Goal: Task Accomplishment & Management: Manage account settings

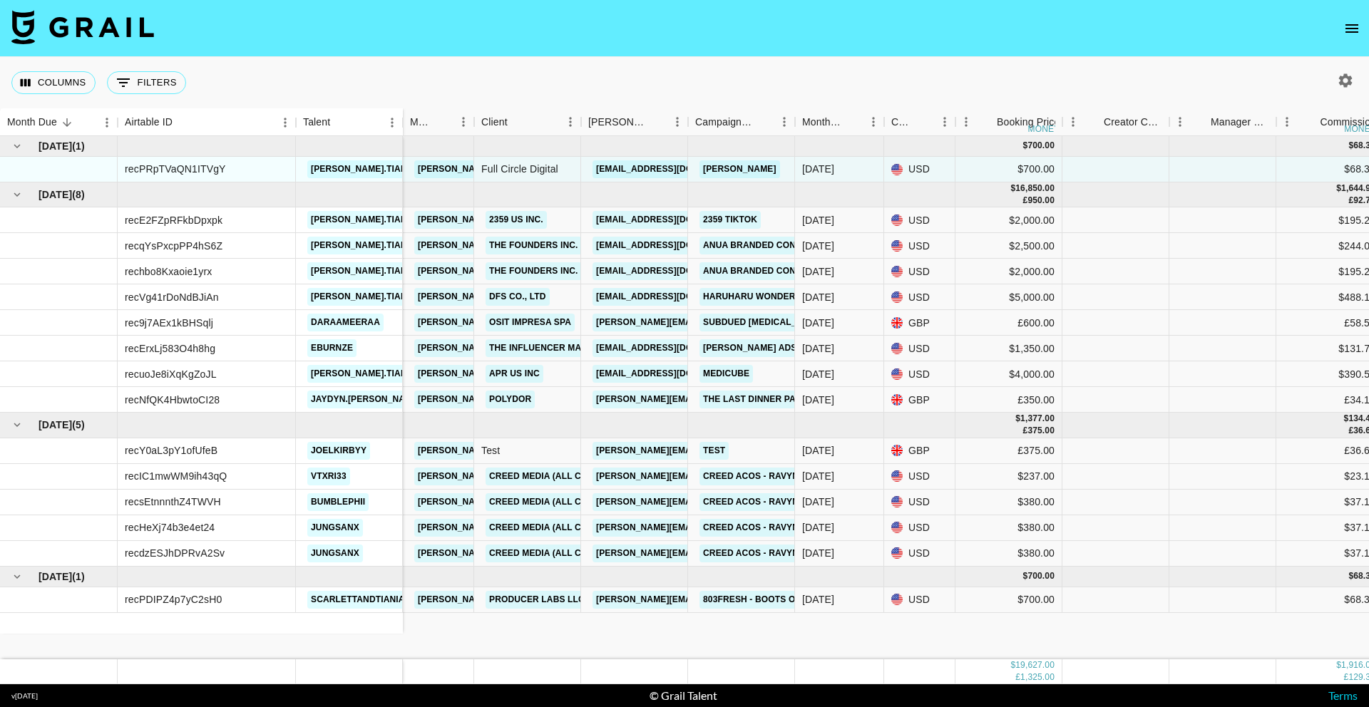
click at [1354, 29] on icon "open drawer" at bounding box center [1351, 28] width 17 height 17
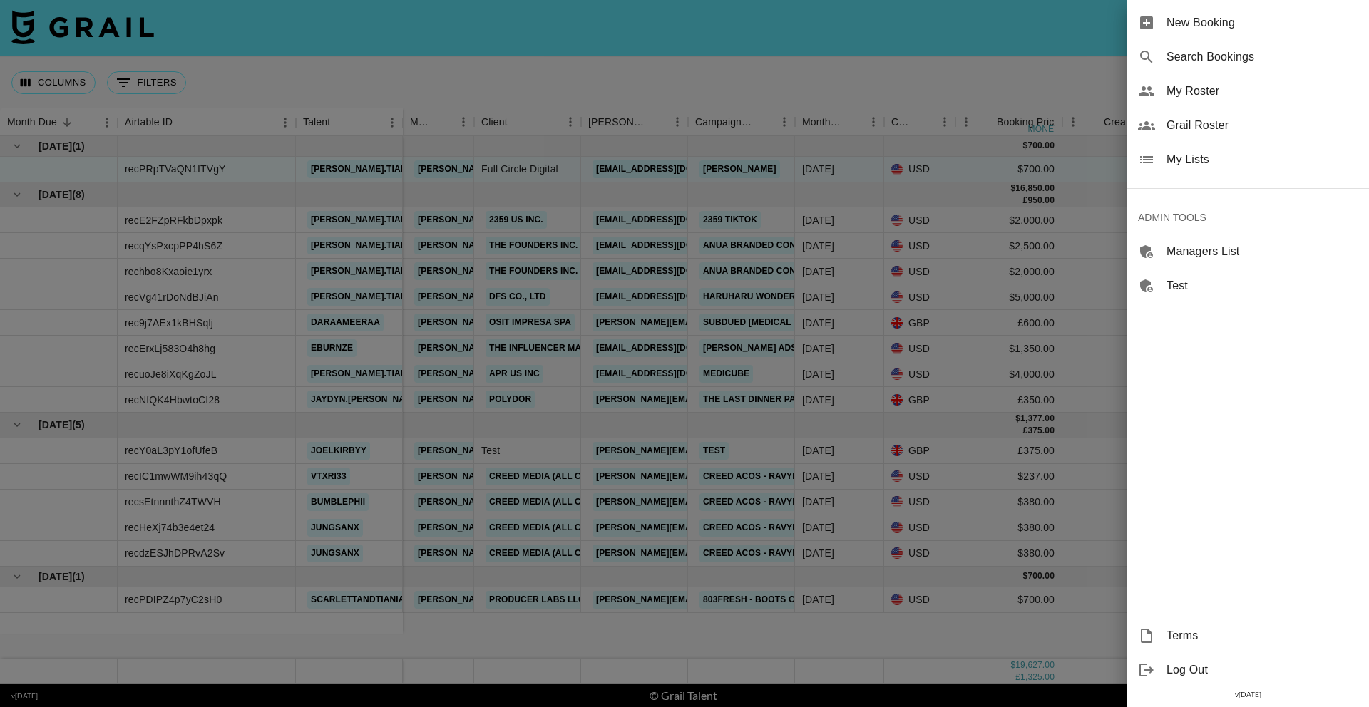
click at [498, 240] on div at bounding box center [684, 353] width 1369 height 707
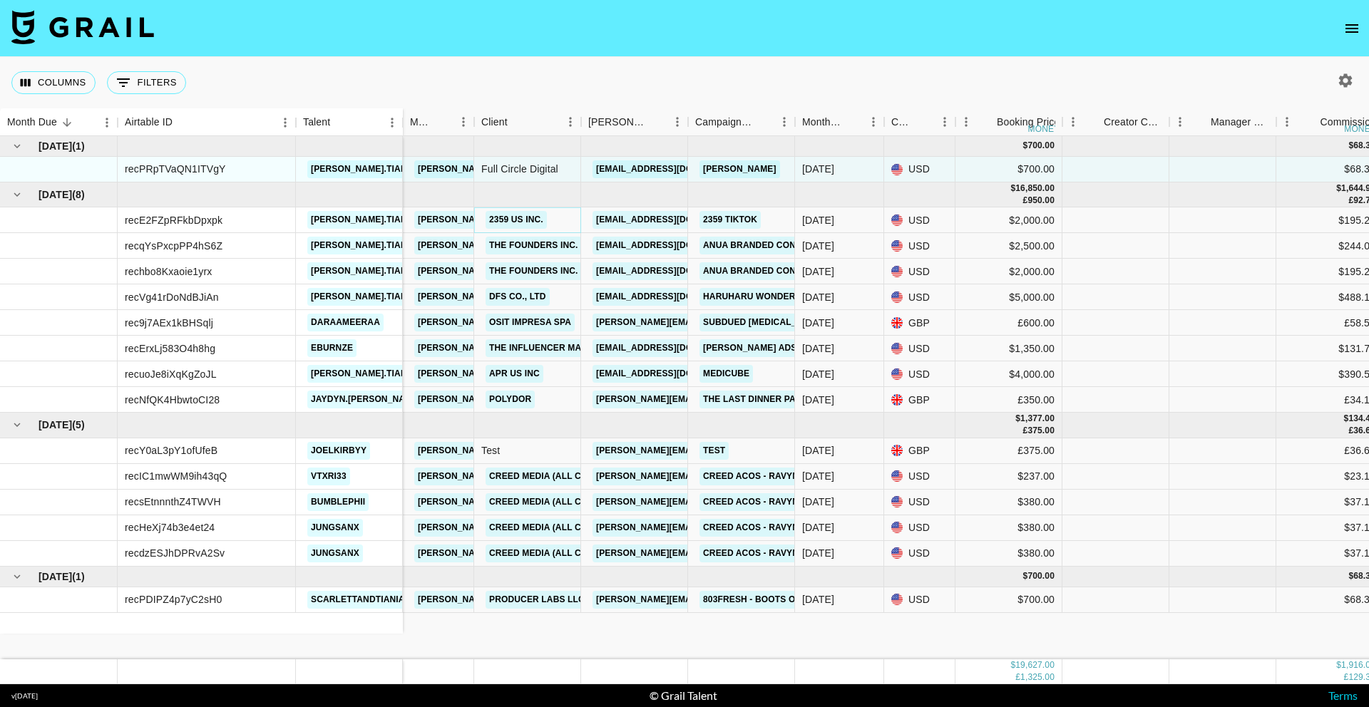
click at [510, 220] on link "2359 US Inc." at bounding box center [516, 220] width 61 height 18
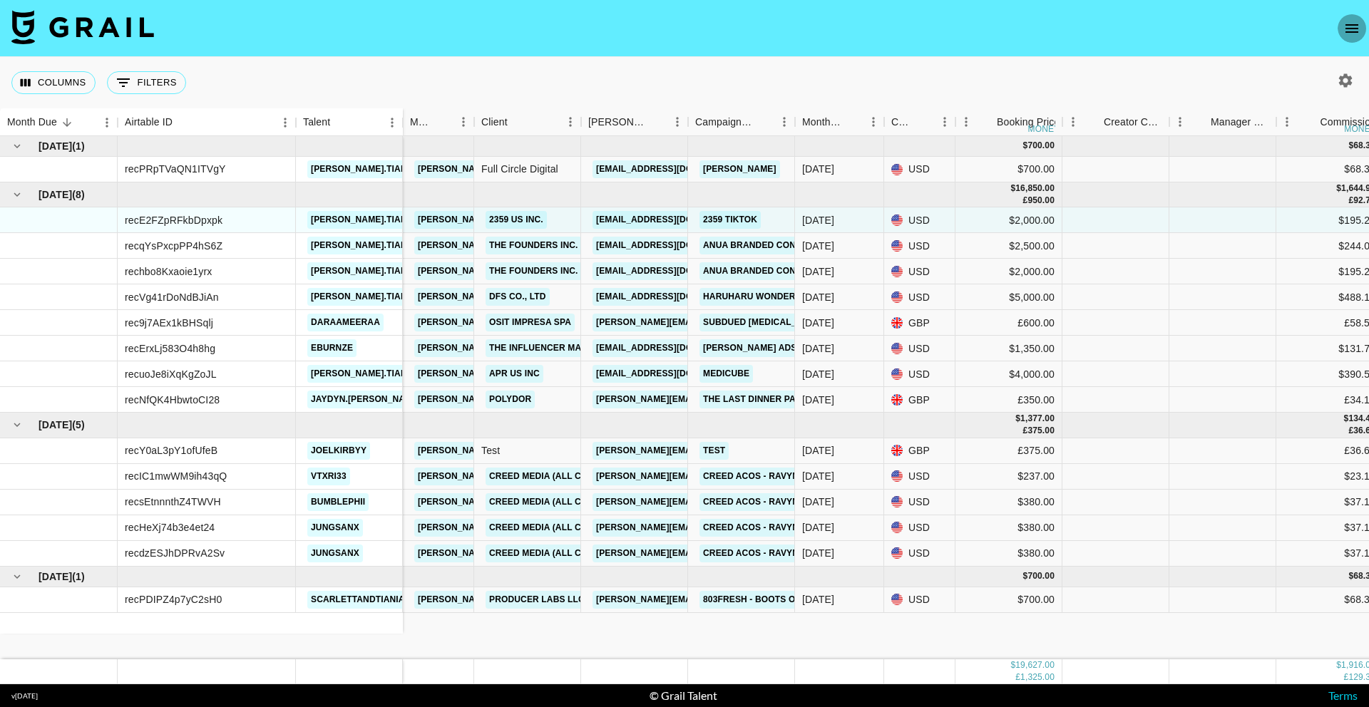
click at [1342, 25] on button "open drawer" at bounding box center [1352, 28] width 29 height 29
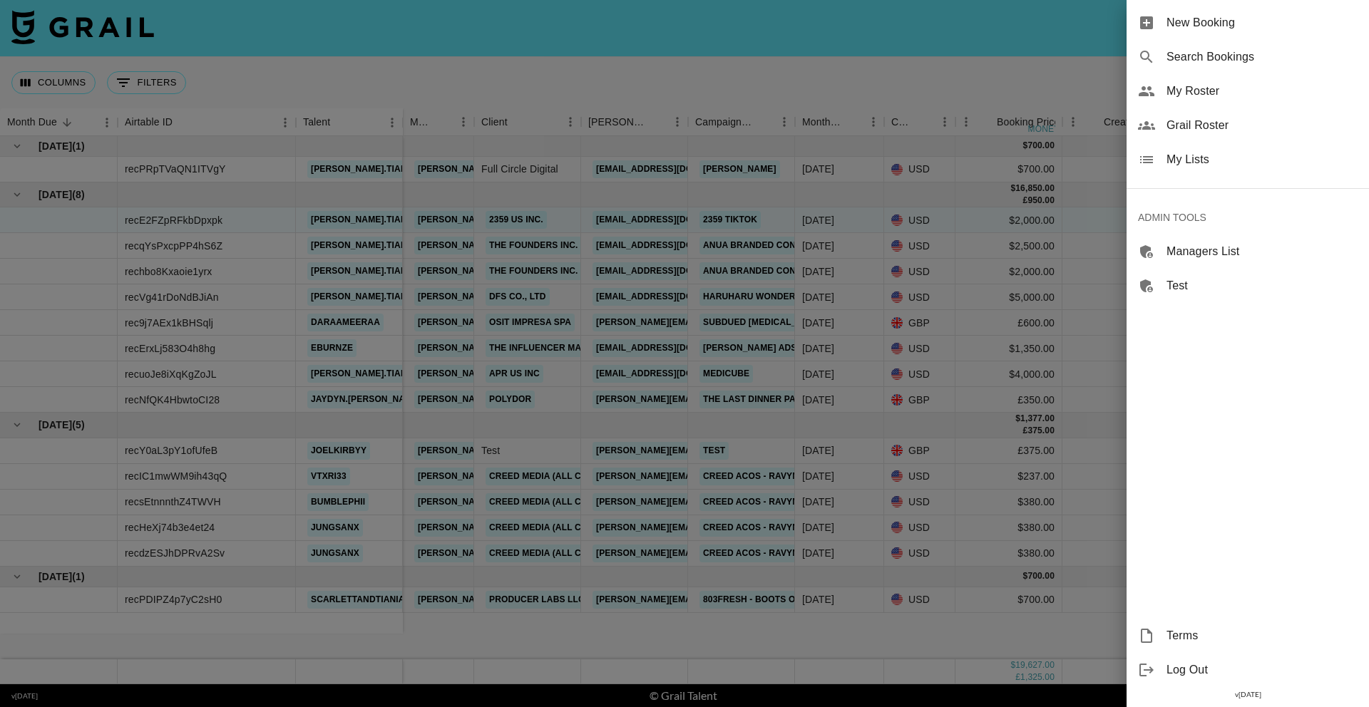
click at [1211, 122] on span "Grail Roster" at bounding box center [1262, 125] width 191 height 17
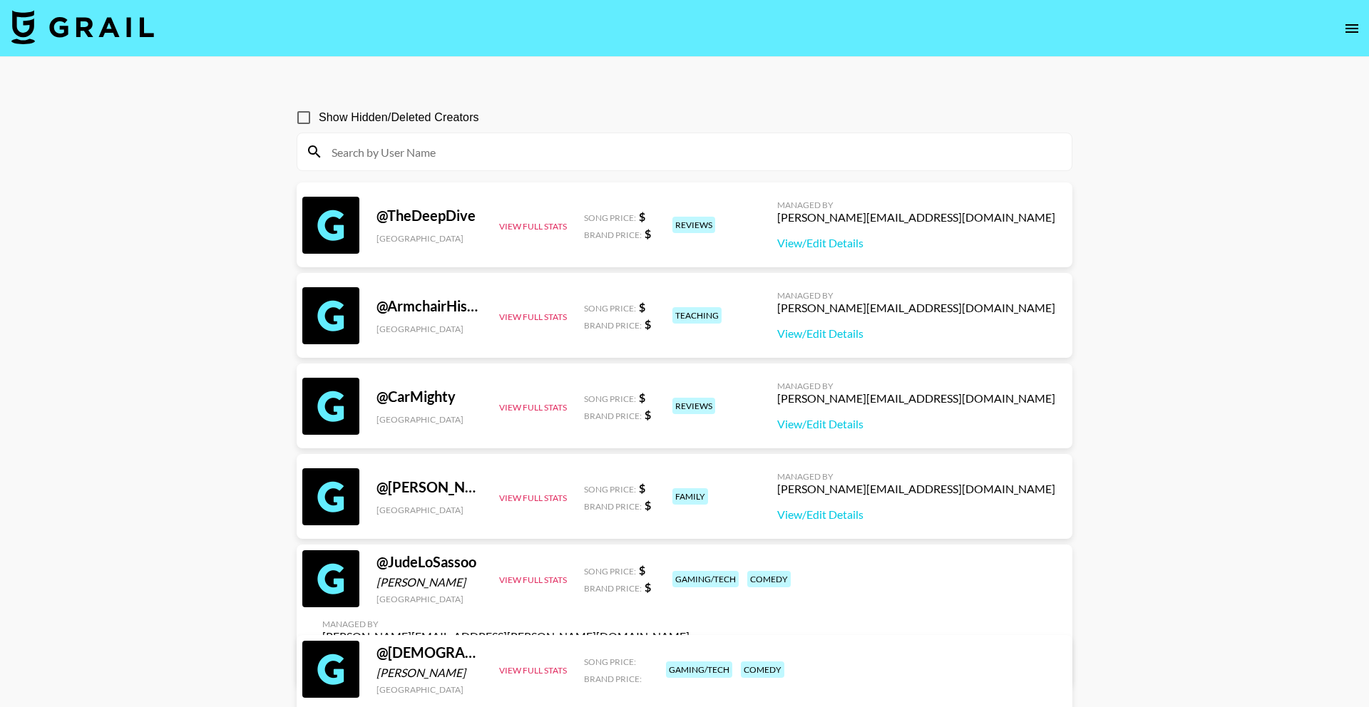
click at [391, 162] on input at bounding box center [693, 151] width 740 height 23
paste input "Carlee"
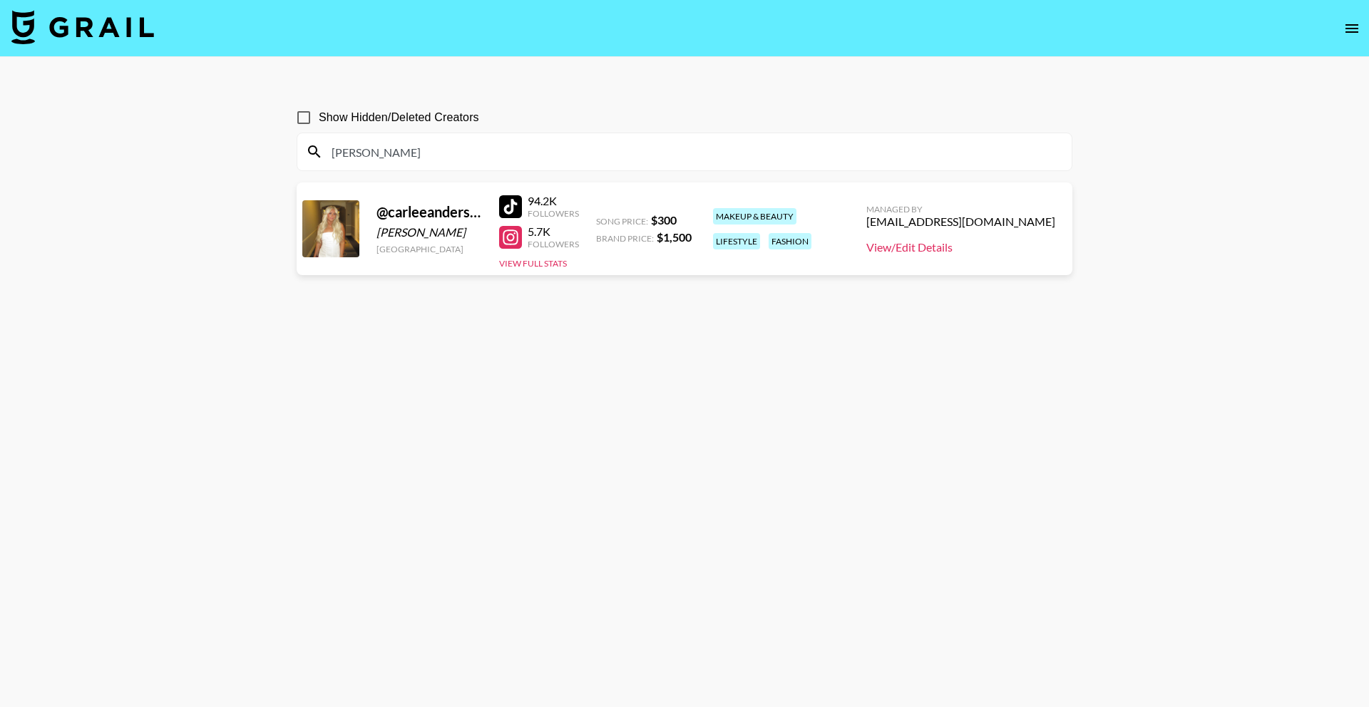
click at [1003, 247] on link "View/Edit Details" at bounding box center [960, 247] width 189 height 14
click at [419, 155] on input "Carlee" at bounding box center [693, 151] width 740 height 23
click at [967, 245] on link "View/Edit Details" at bounding box center [960, 247] width 189 height 14
click at [625, 152] on input "sowee" at bounding box center [693, 151] width 740 height 23
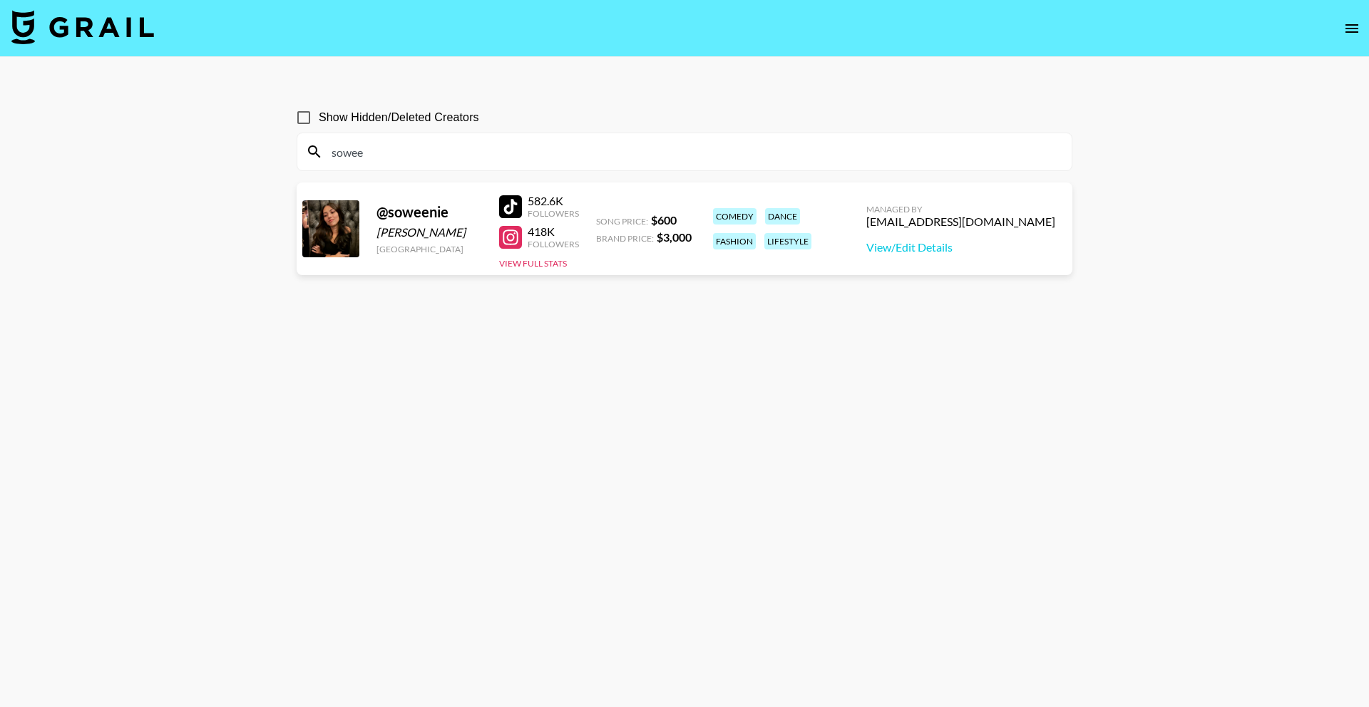
click at [625, 152] on input "sowee" at bounding box center [693, 151] width 740 height 23
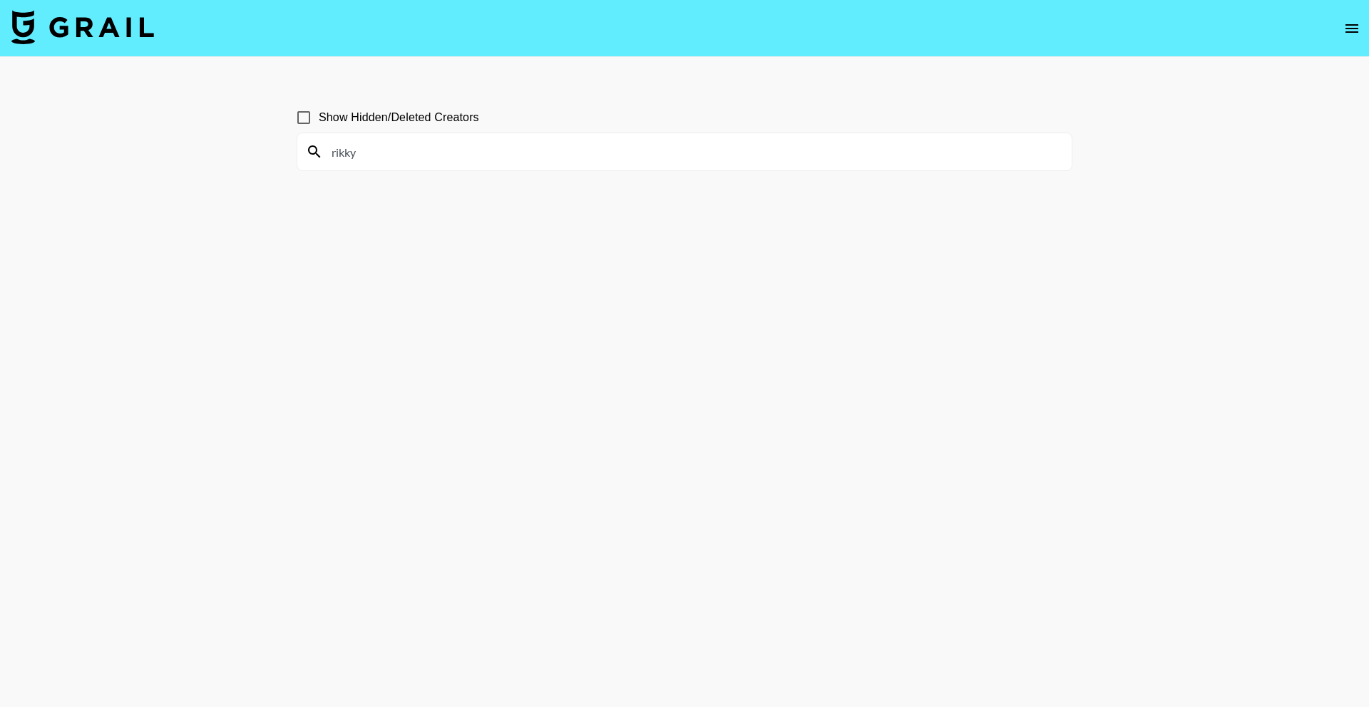
type input "rikky"
click at [310, 111] on input "Show Hidden/Deleted Creators" at bounding box center [304, 118] width 30 height 30
checkbox input "true"
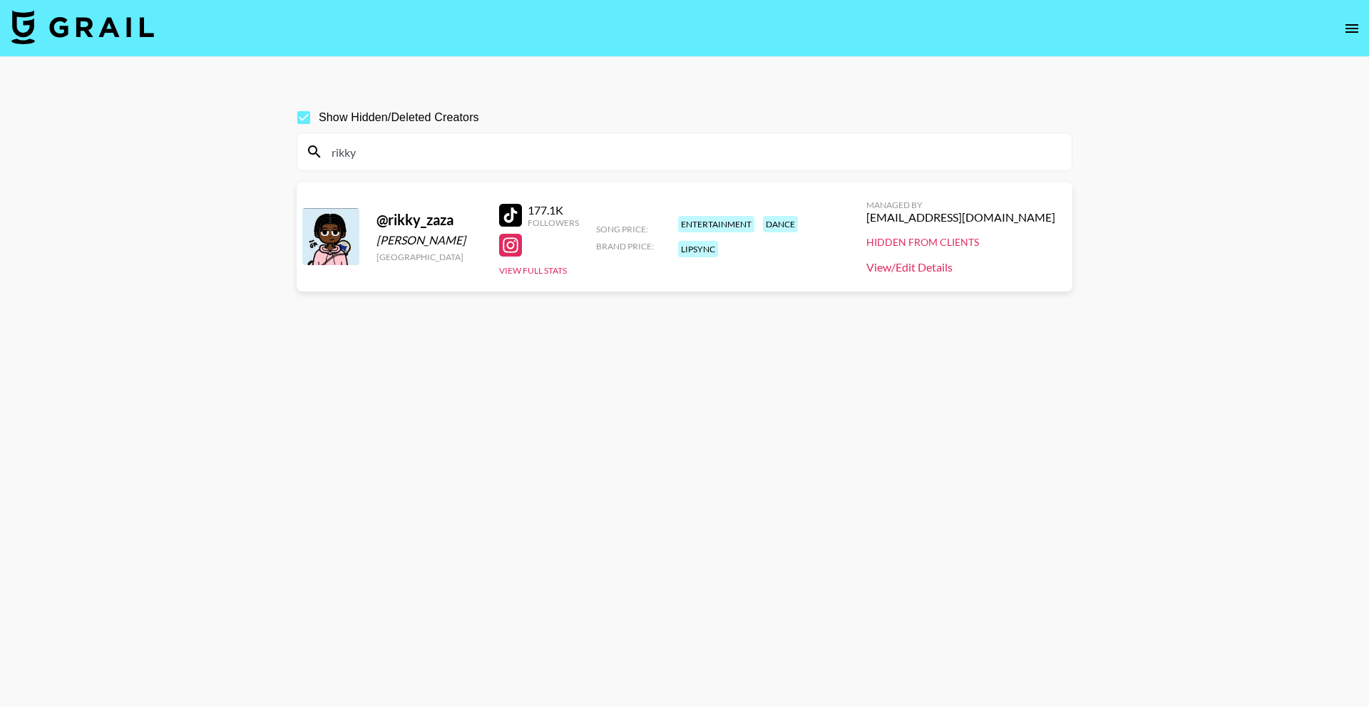
click at [970, 263] on link "View/Edit Details" at bounding box center [960, 267] width 189 height 14
click at [395, 163] on input "rikky" at bounding box center [693, 151] width 740 height 23
click at [394, 163] on div "rikky" at bounding box center [684, 151] width 774 height 37
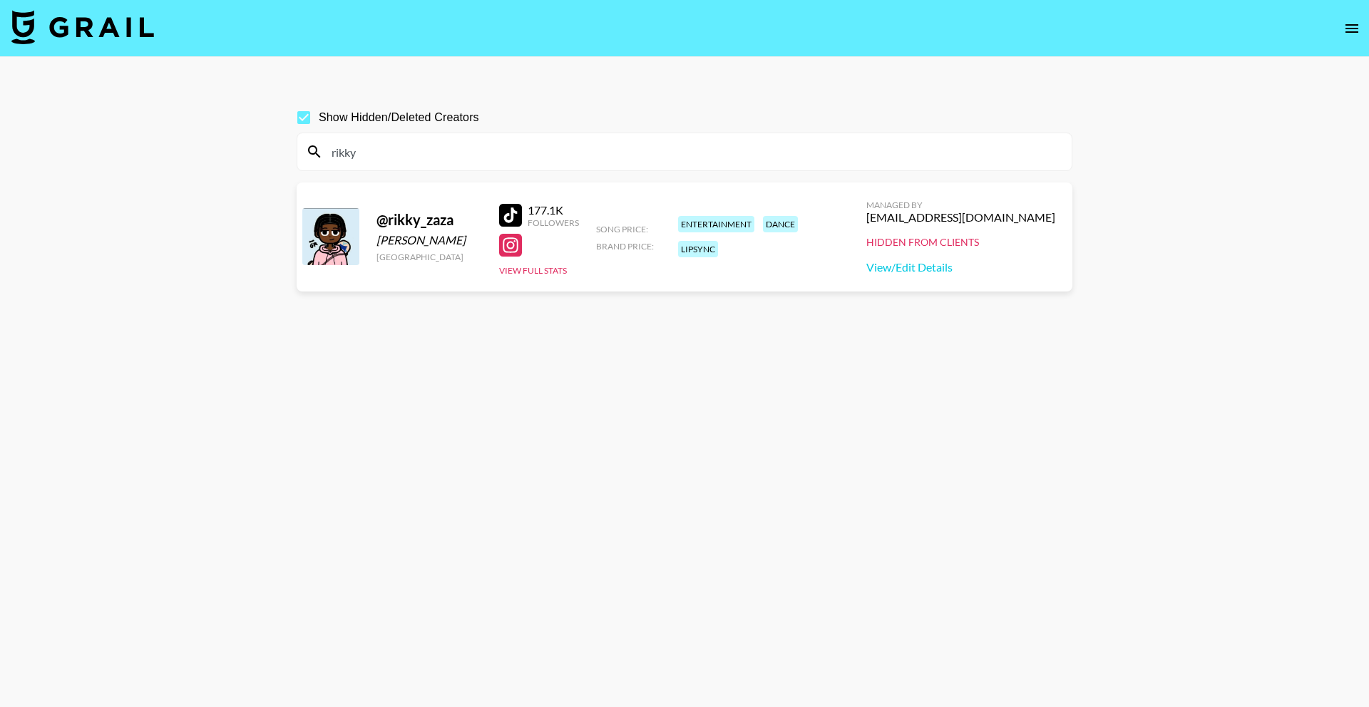
click at [352, 155] on input "rikky" at bounding box center [693, 151] width 740 height 23
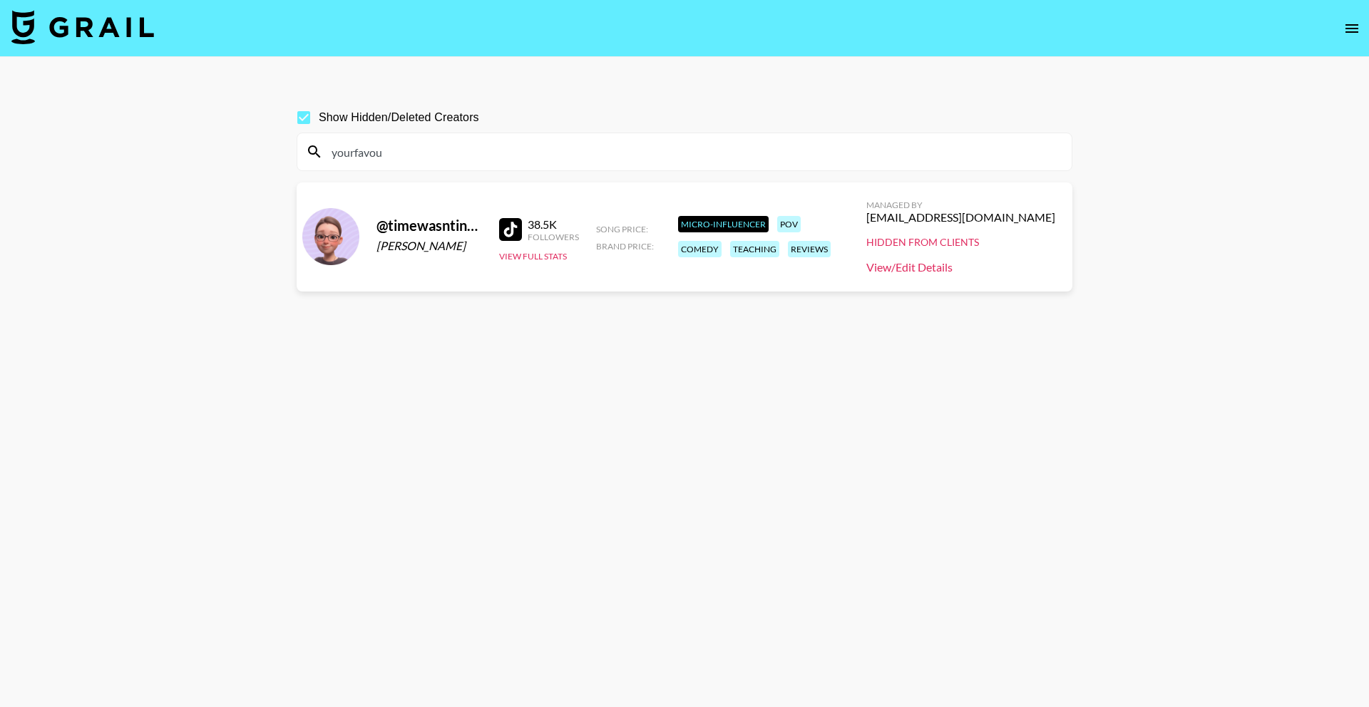
click at [979, 267] on link "View/Edit Details" at bounding box center [960, 267] width 189 height 14
click at [357, 153] on input "yourfavou" at bounding box center [693, 151] width 740 height 23
click at [406, 155] on input "yourfavou" at bounding box center [693, 151] width 740 height 23
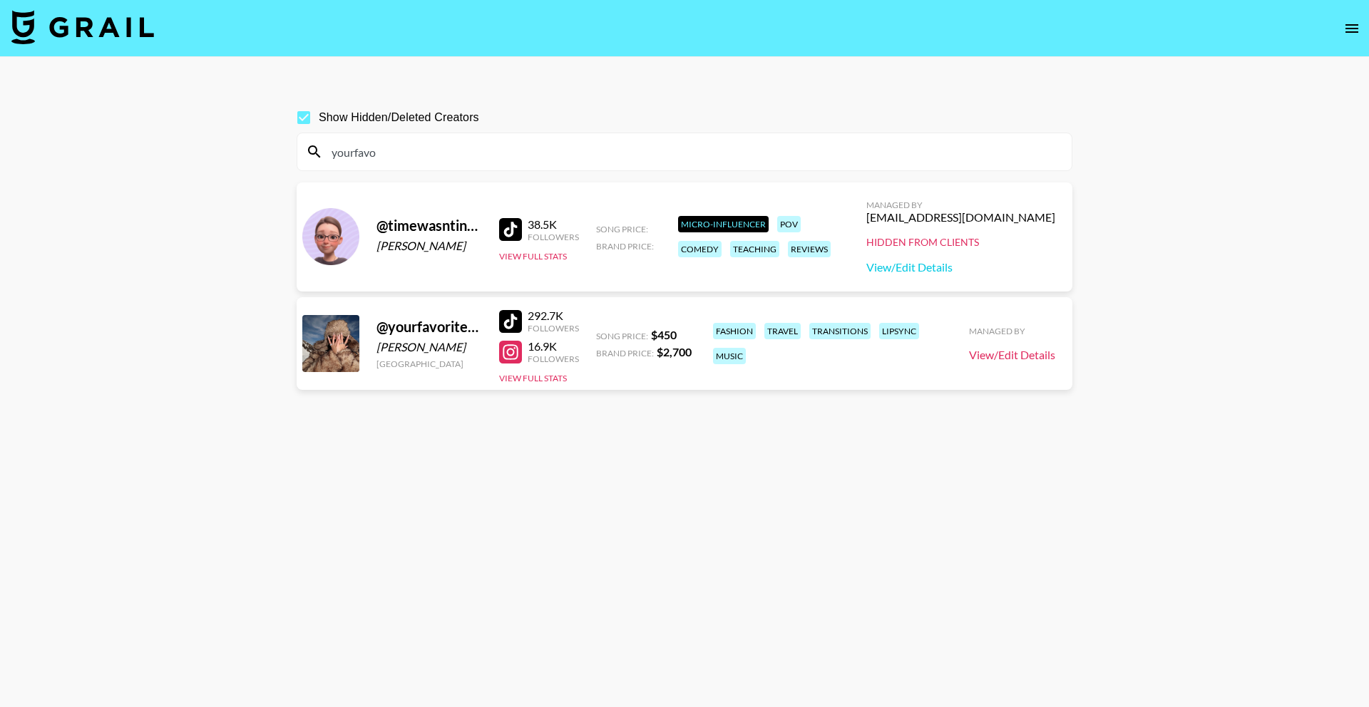
type input "yourfavo"
click at [1004, 358] on link "View/Edit Details" at bounding box center [1012, 355] width 86 height 14
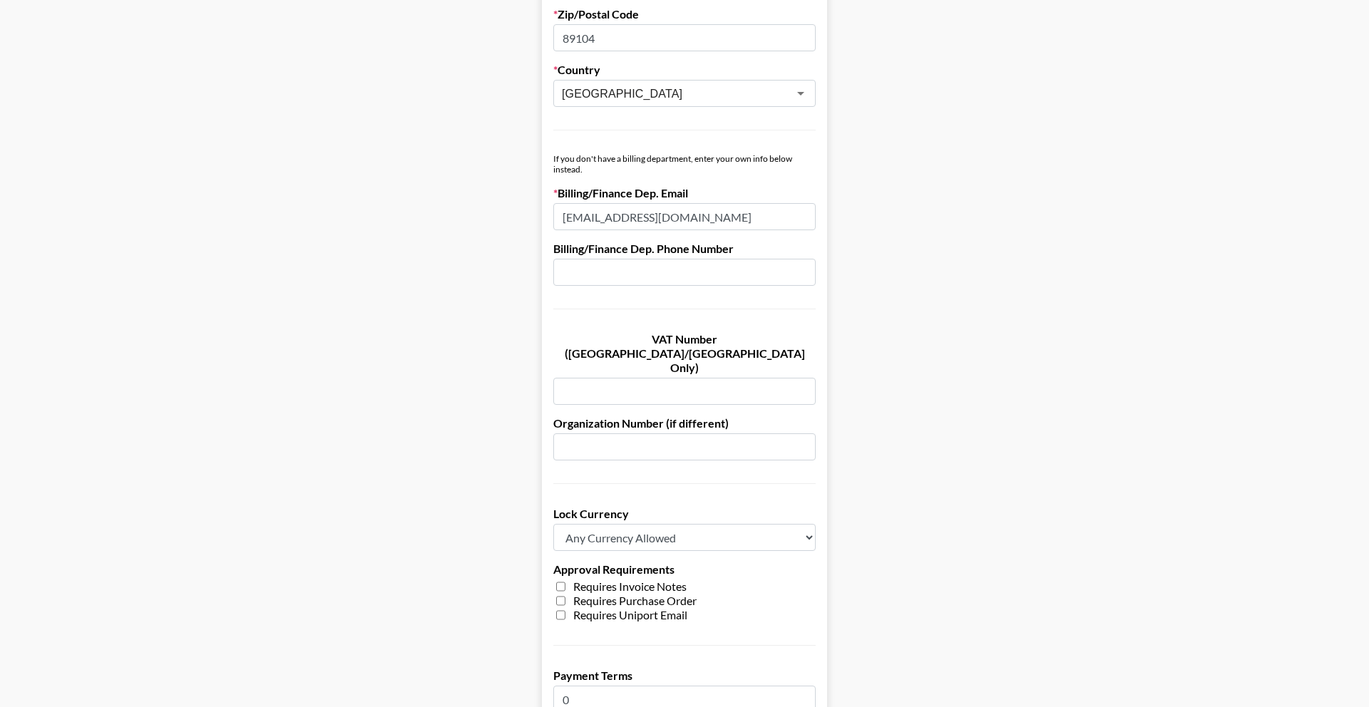
scroll to position [645, 0]
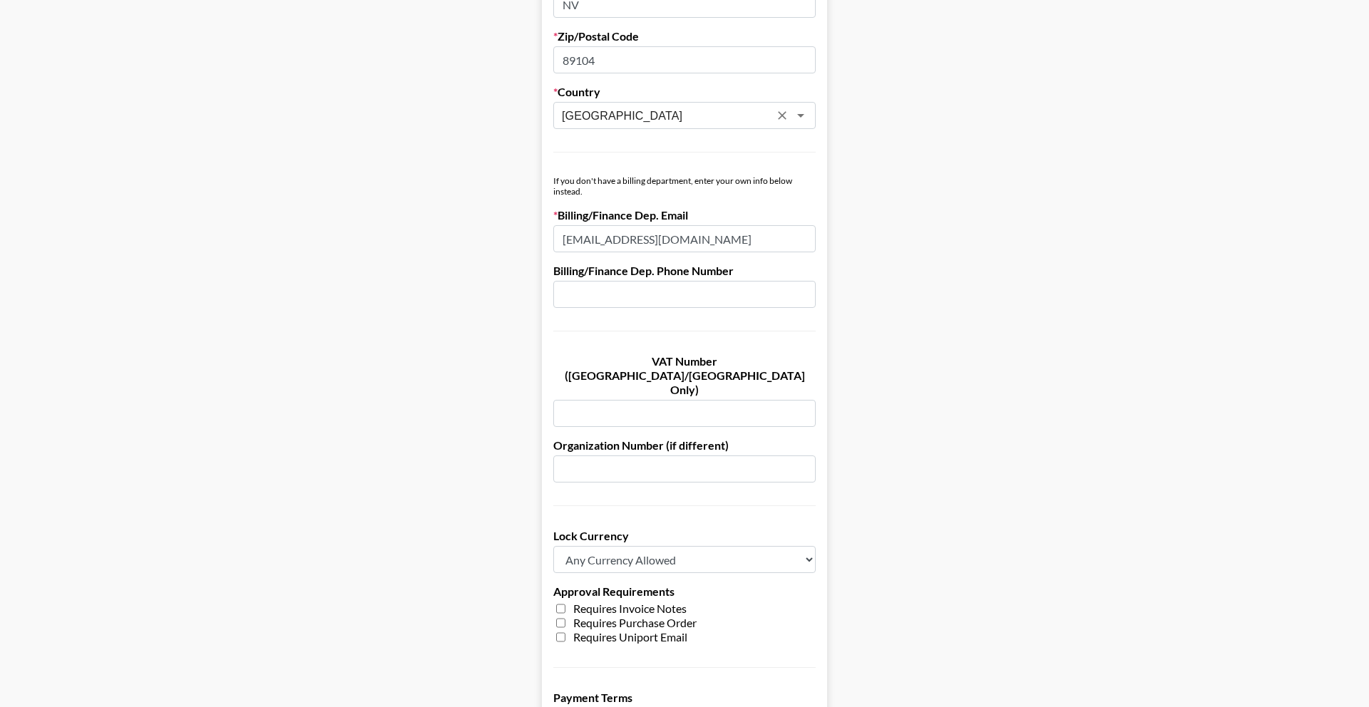
click at [650, 117] on input "[GEOGRAPHIC_DATA]" at bounding box center [665, 116] width 207 height 16
type input "[GEOGRAPHIC_DATA]"
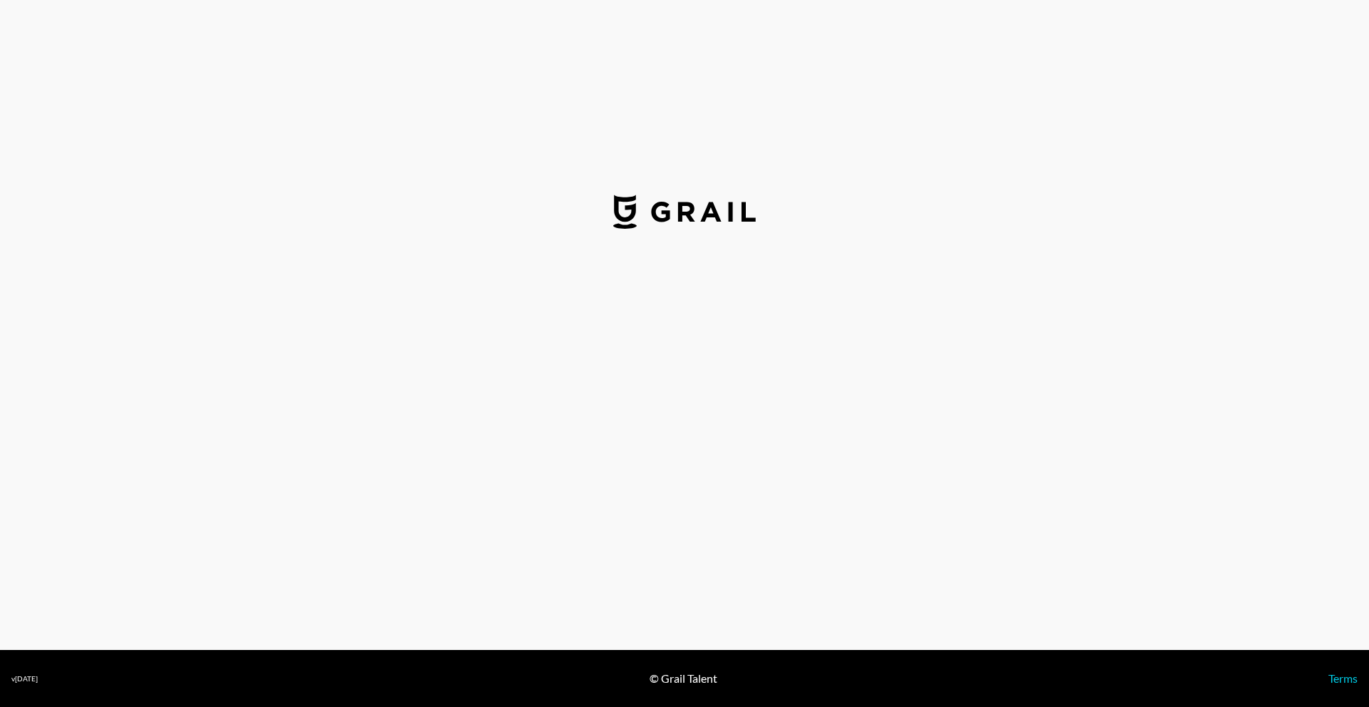
select select "USD"
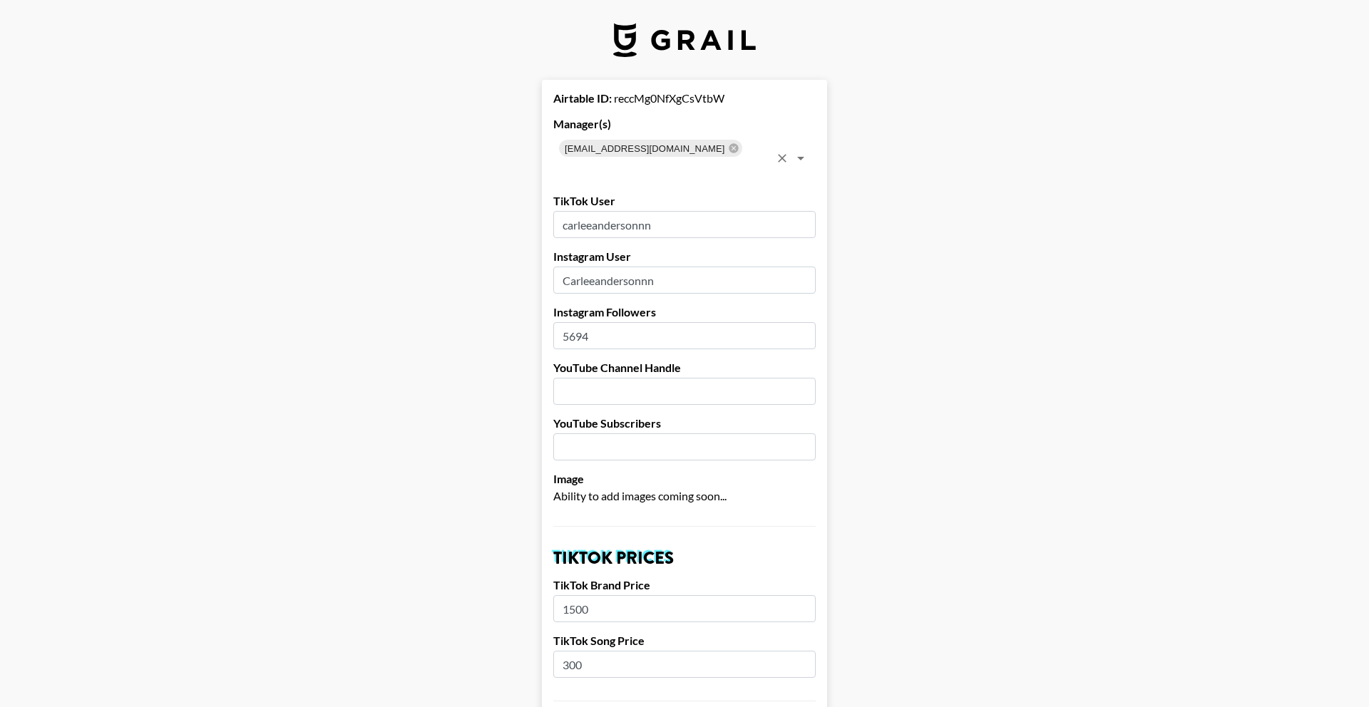
drag, startPoint x: 662, startPoint y: 148, endPoint x: 640, endPoint y: 141, distance: 22.3
click at [729, 148] on icon at bounding box center [733, 147] width 9 height 9
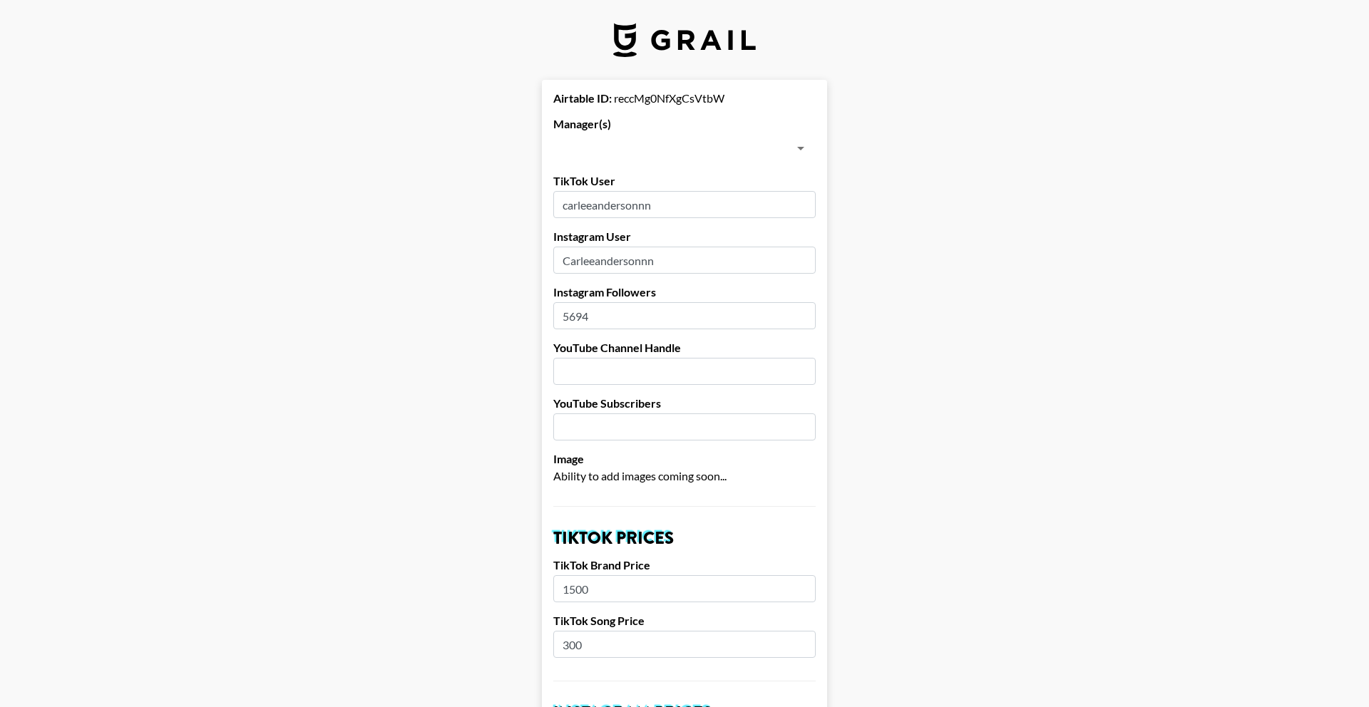
click at [665, 207] on input "carleeandersonnn" at bounding box center [684, 204] width 262 height 27
click at [635, 154] on input "text" at bounding box center [673, 148] width 230 height 20
type input "emilee"
click at [652, 184] on li "[PERSON_NAME][EMAIL_ADDRESS][PERSON_NAME][DOMAIN_NAME]" at bounding box center [684, 186] width 262 height 37
checkbox input "true"
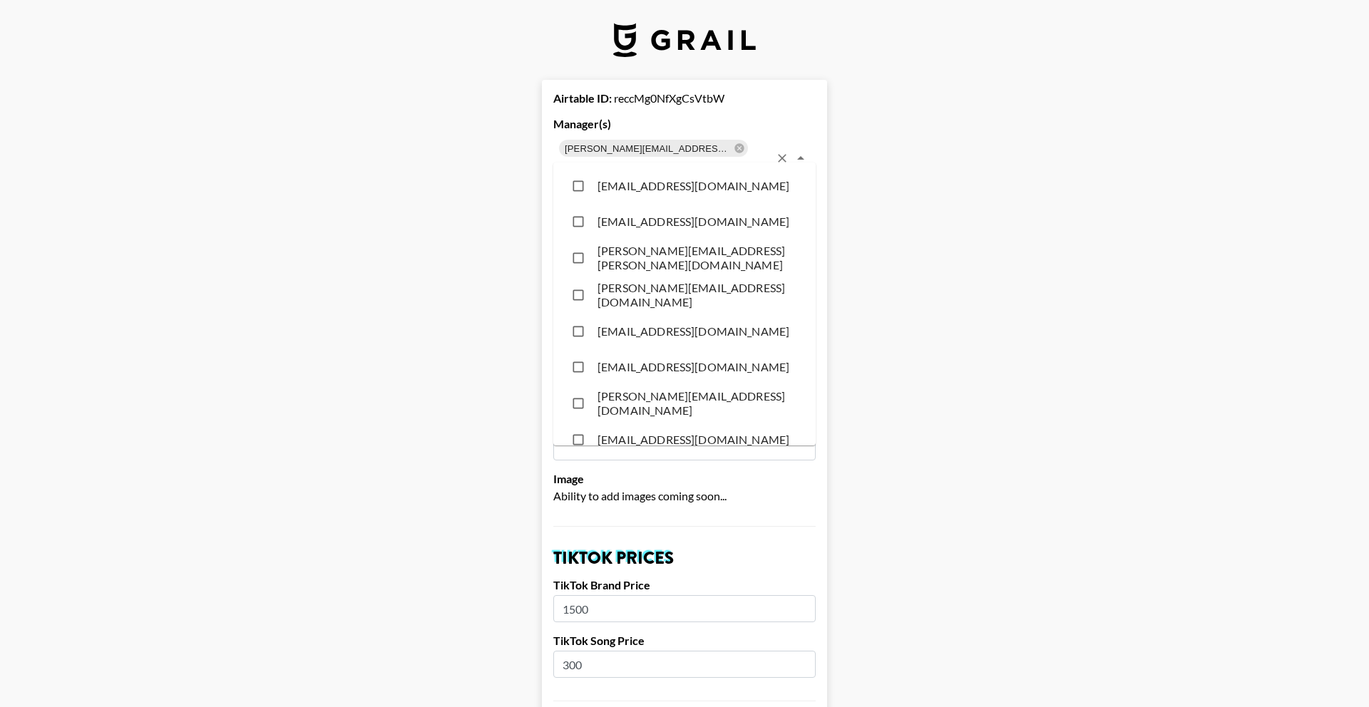
scroll to position [3716, 0]
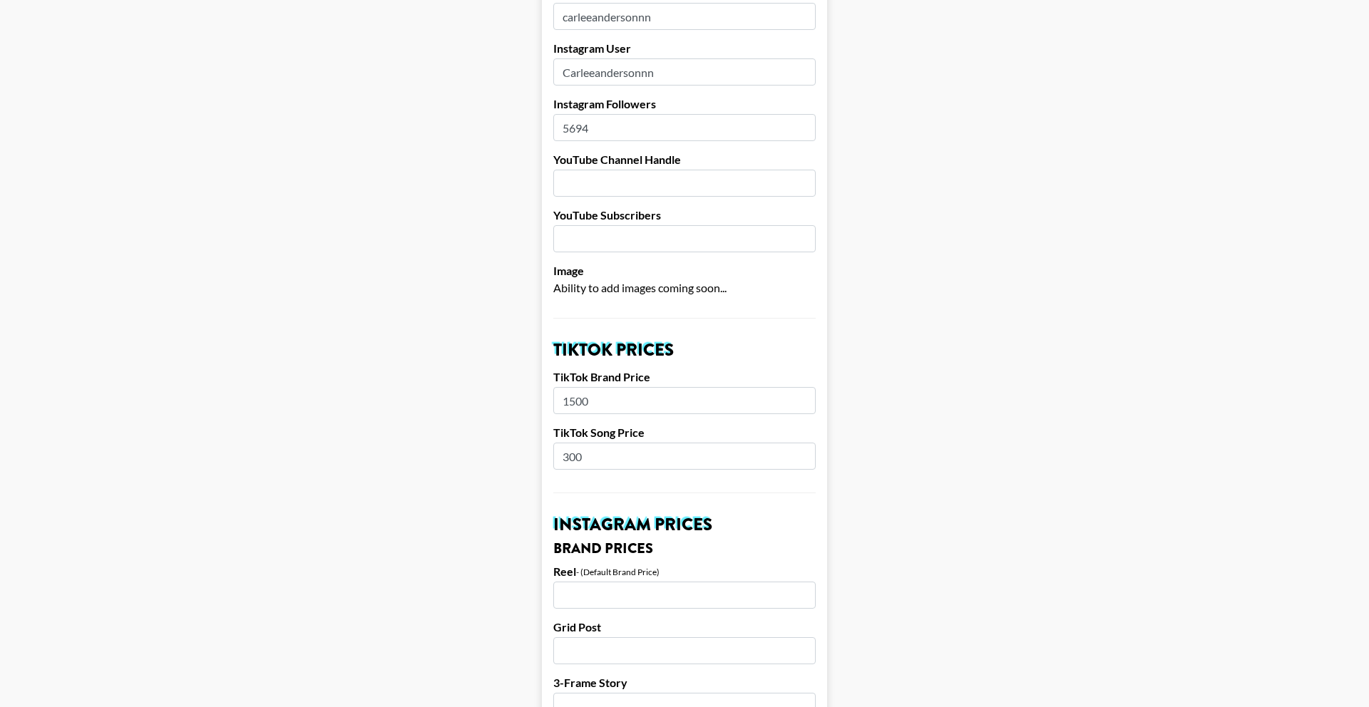
scroll to position [1227, 0]
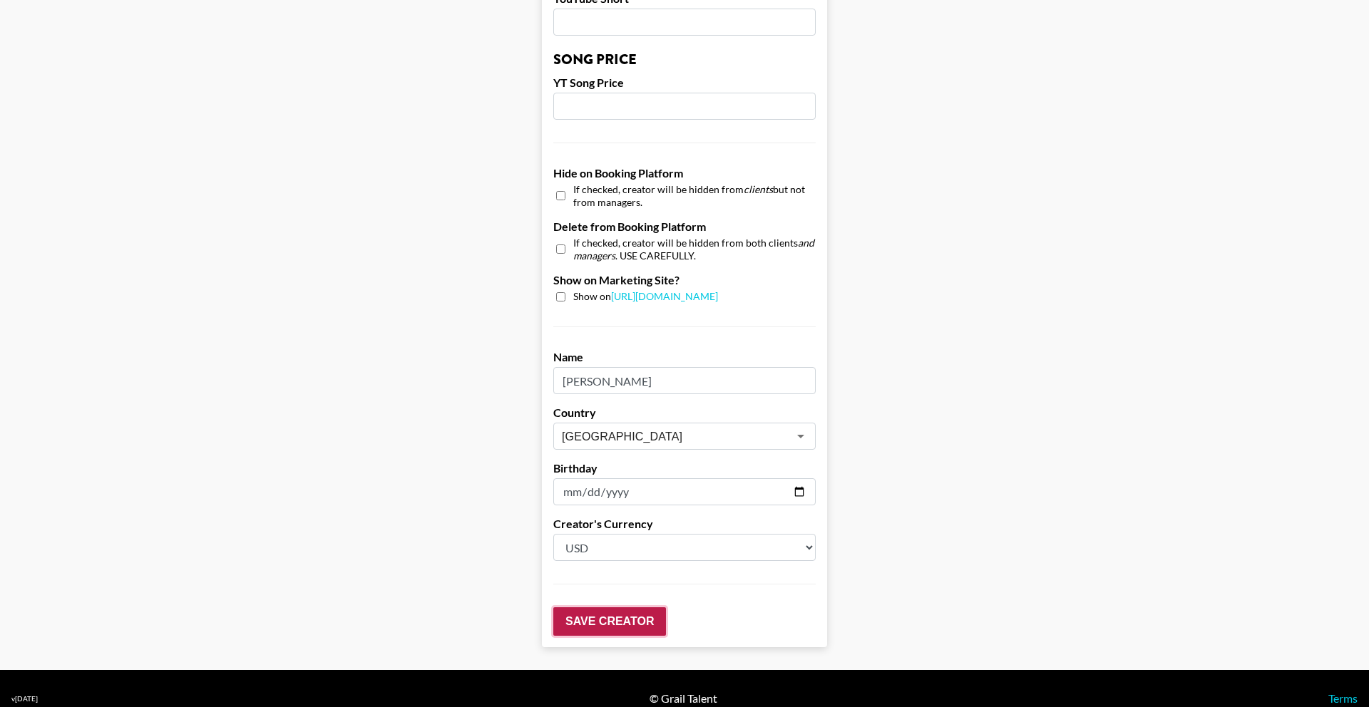
click at [645, 608] on input "Save Creator" at bounding box center [609, 622] width 113 height 29
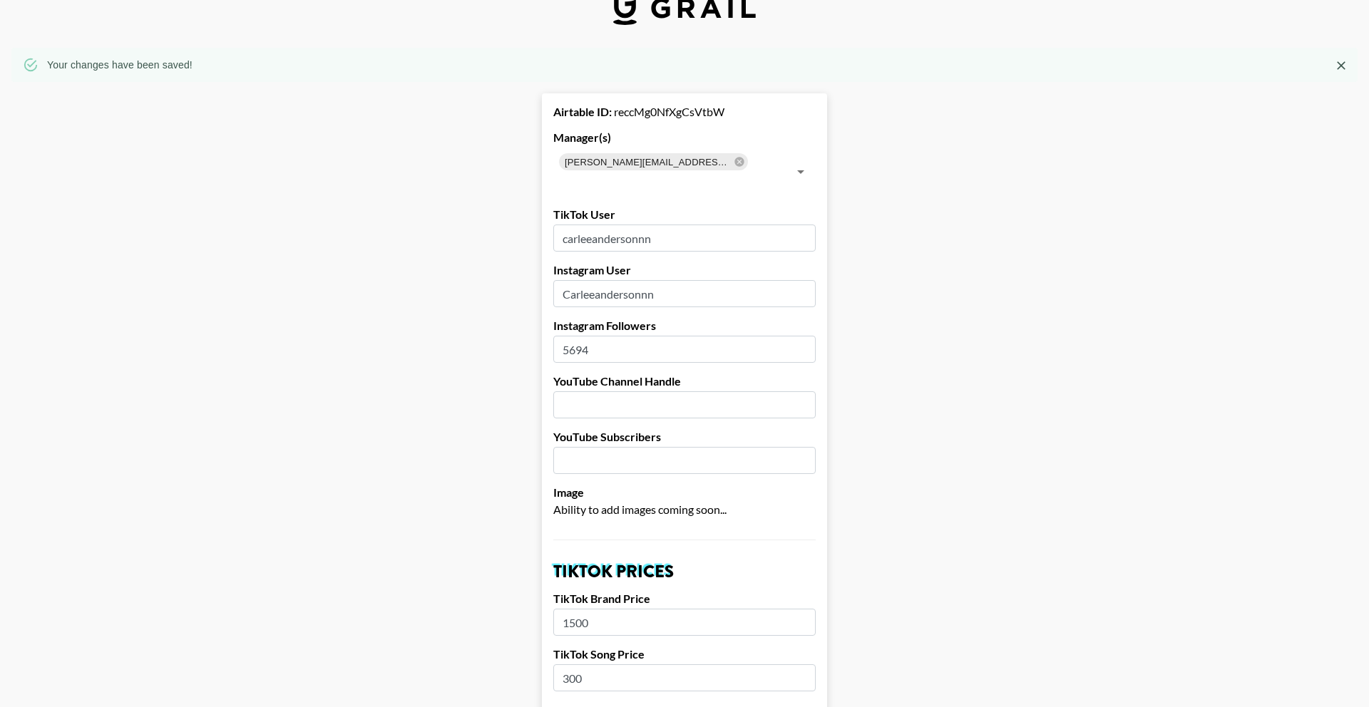
scroll to position [0, 0]
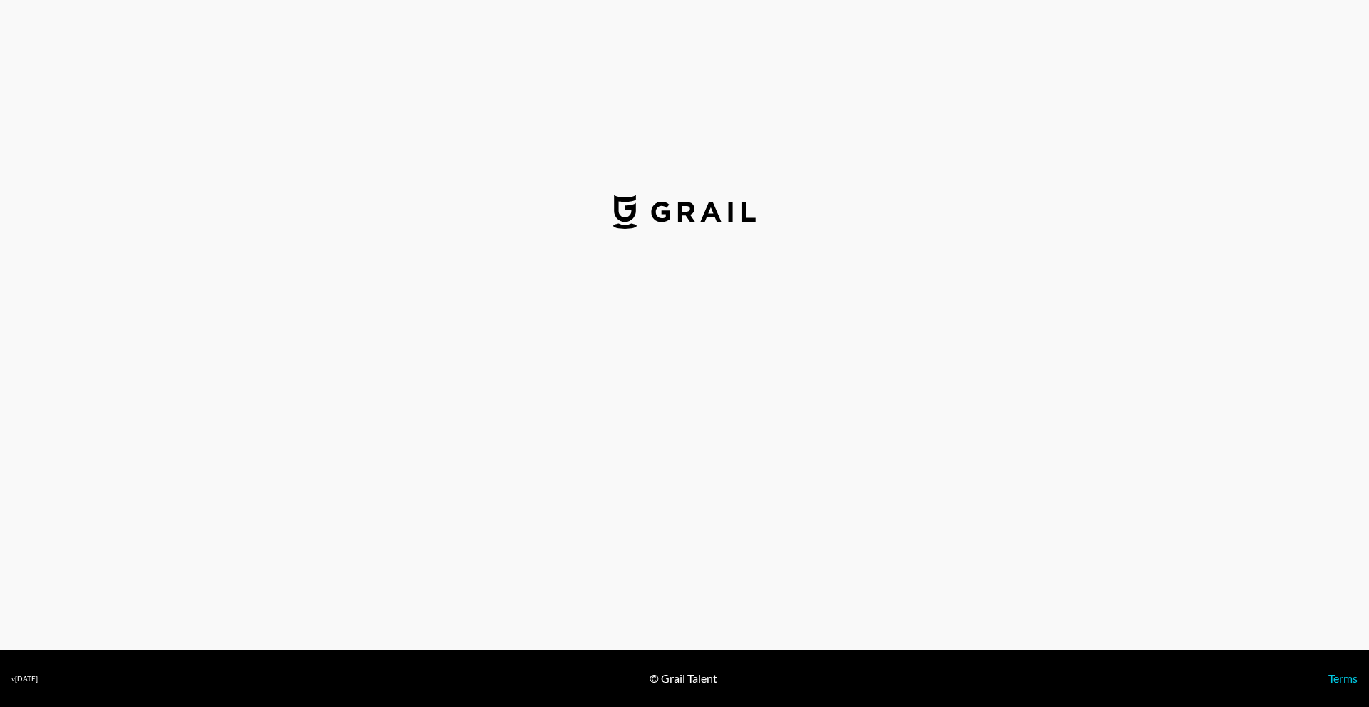
select select "USD"
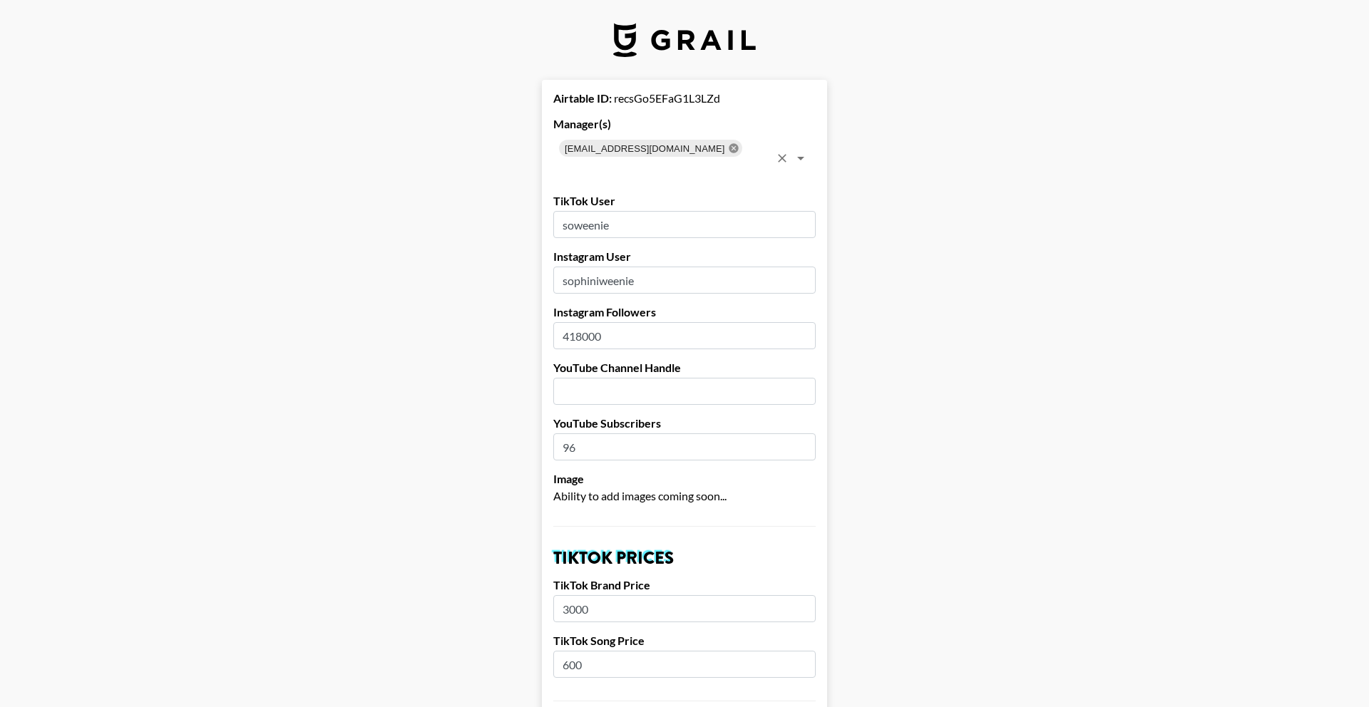
click at [728, 147] on icon at bounding box center [733, 148] width 11 height 11
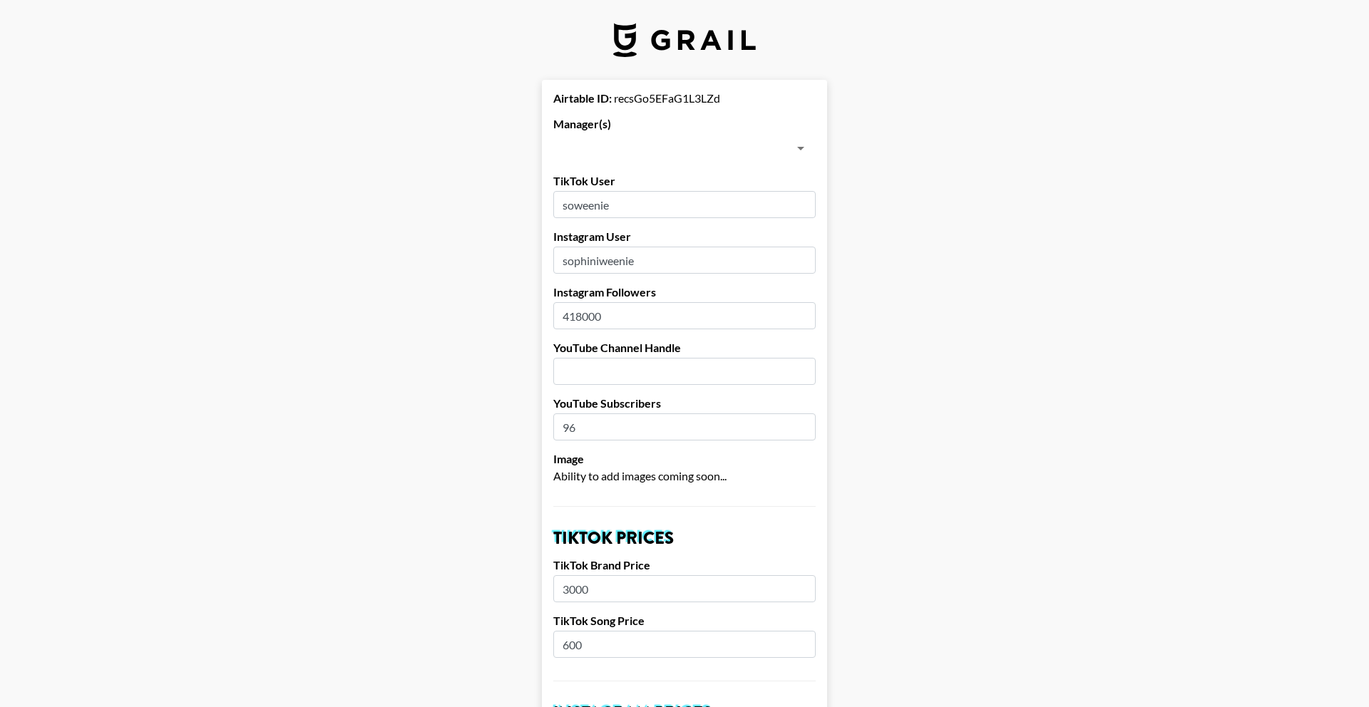
click at [659, 149] on input "text" at bounding box center [673, 148] width 230 height 20
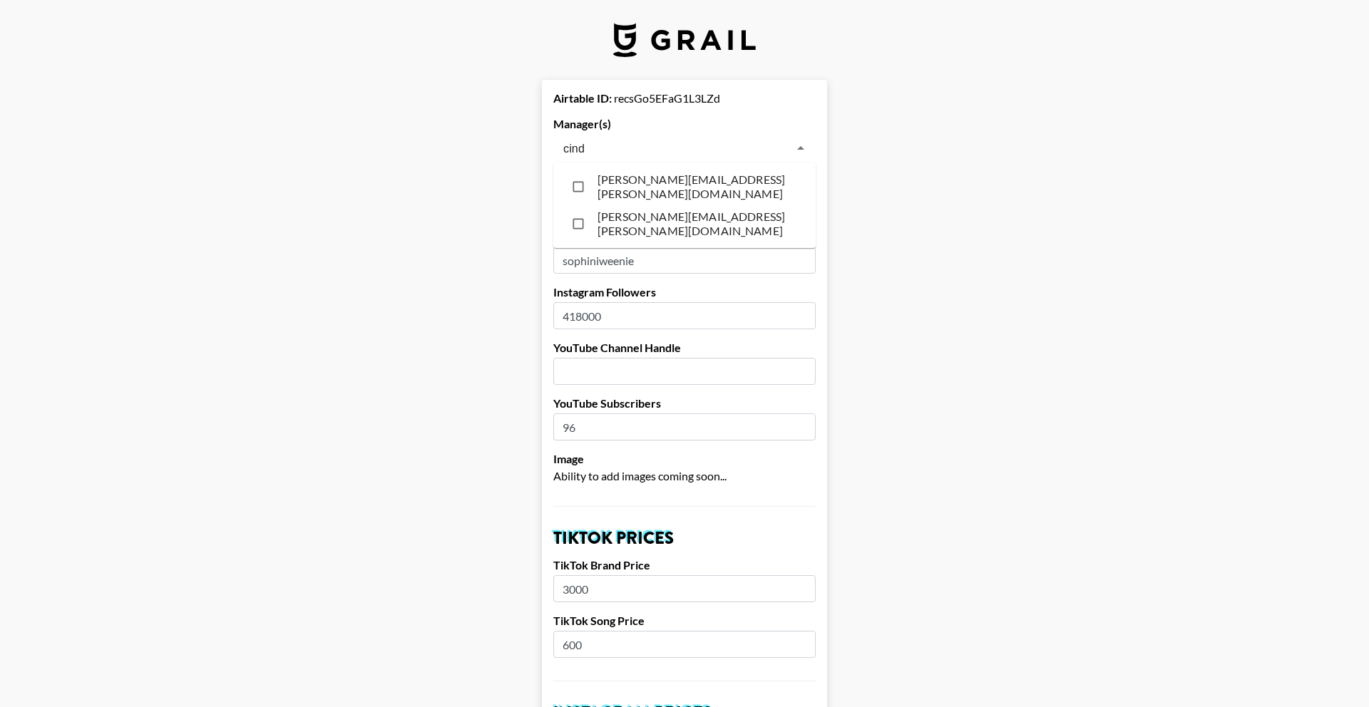
type input "cindy"
drag, startPoint x: 724, startPoint y: 215, endPoint x: 948, endPoint y: 222, distance: 224.7
click at [724, 215] on li "cindy.nguyen@grail-talent.com" at bounding box center [684, 223] width 262 height 37
checkbox input "true"
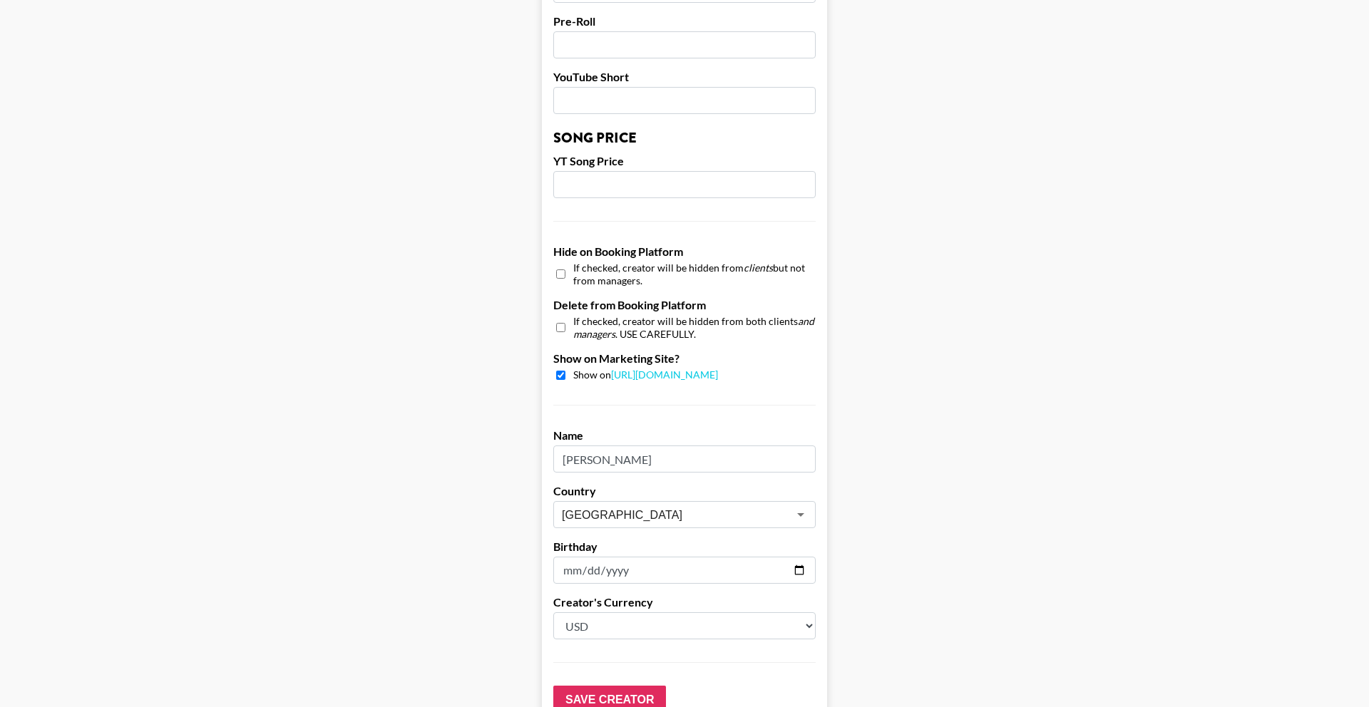
scroll to position [1227, 0]
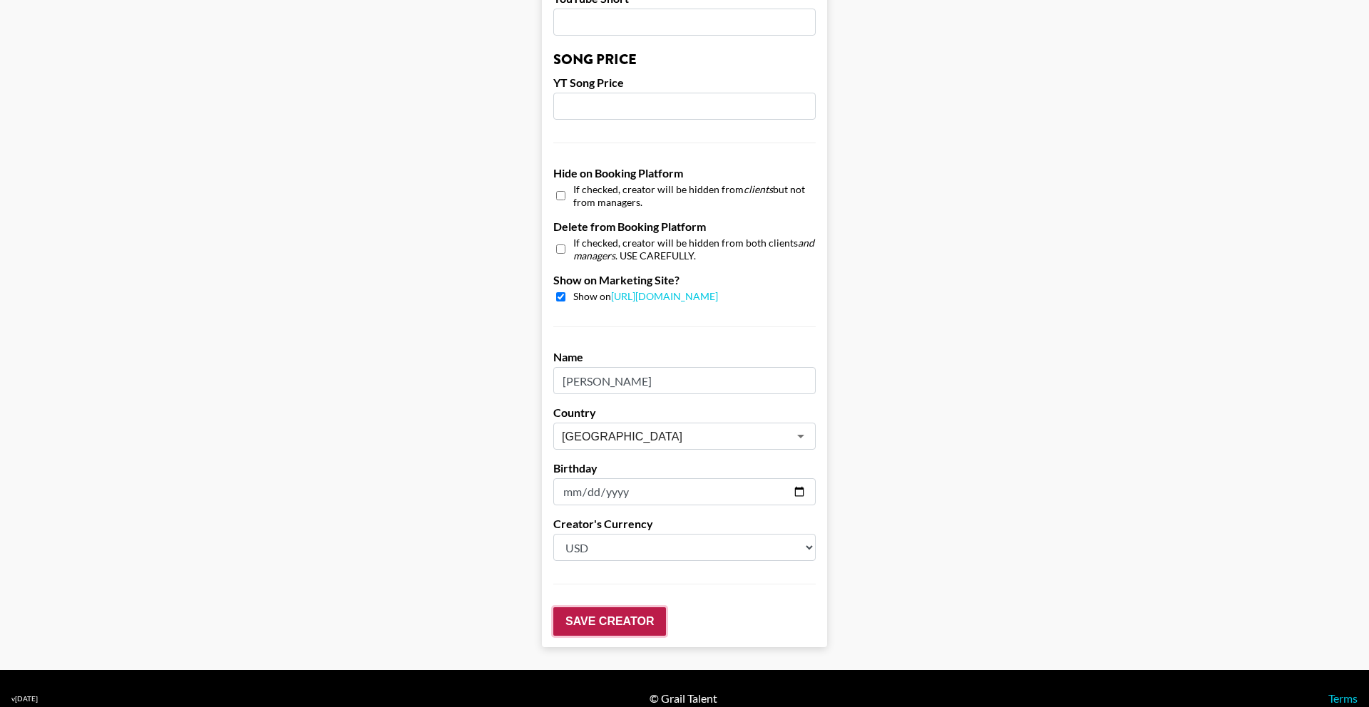
click at [615, 610] on input "Save Creator" at bounding box center [609, 622] width 113 height 29
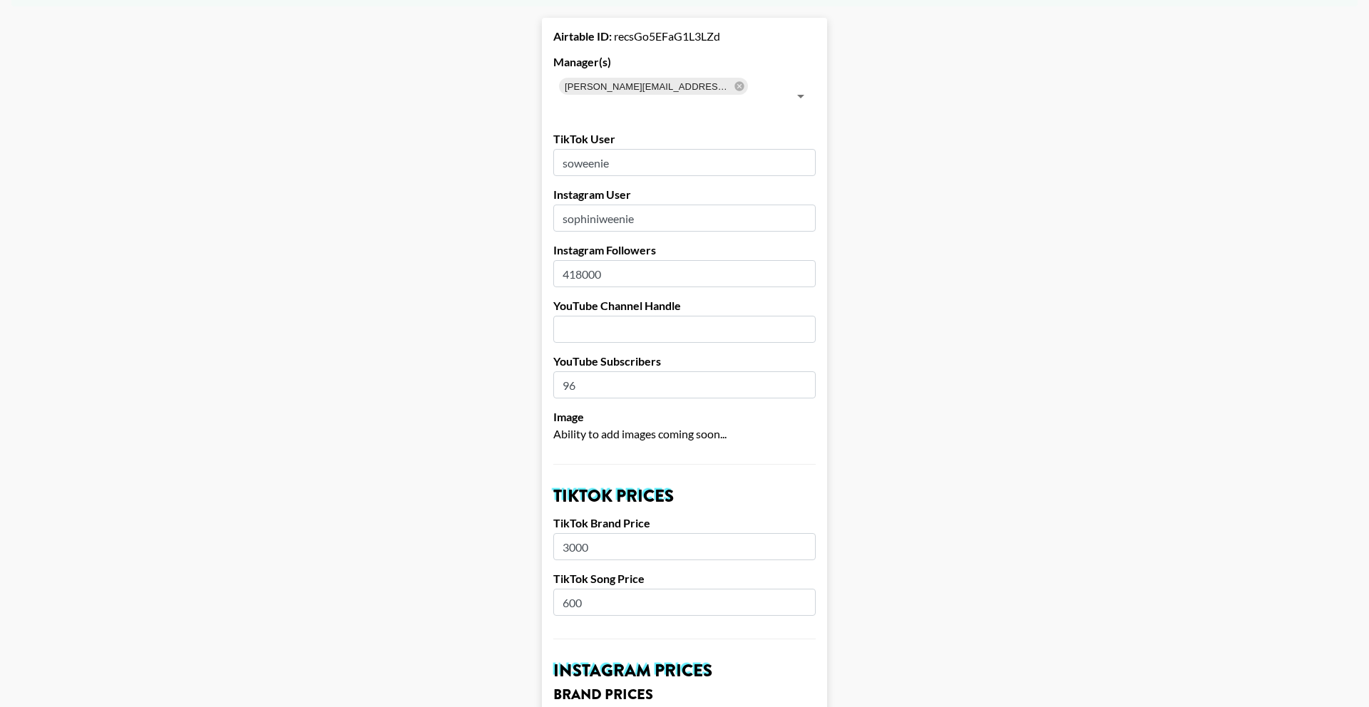
scroll to position [0, 0]
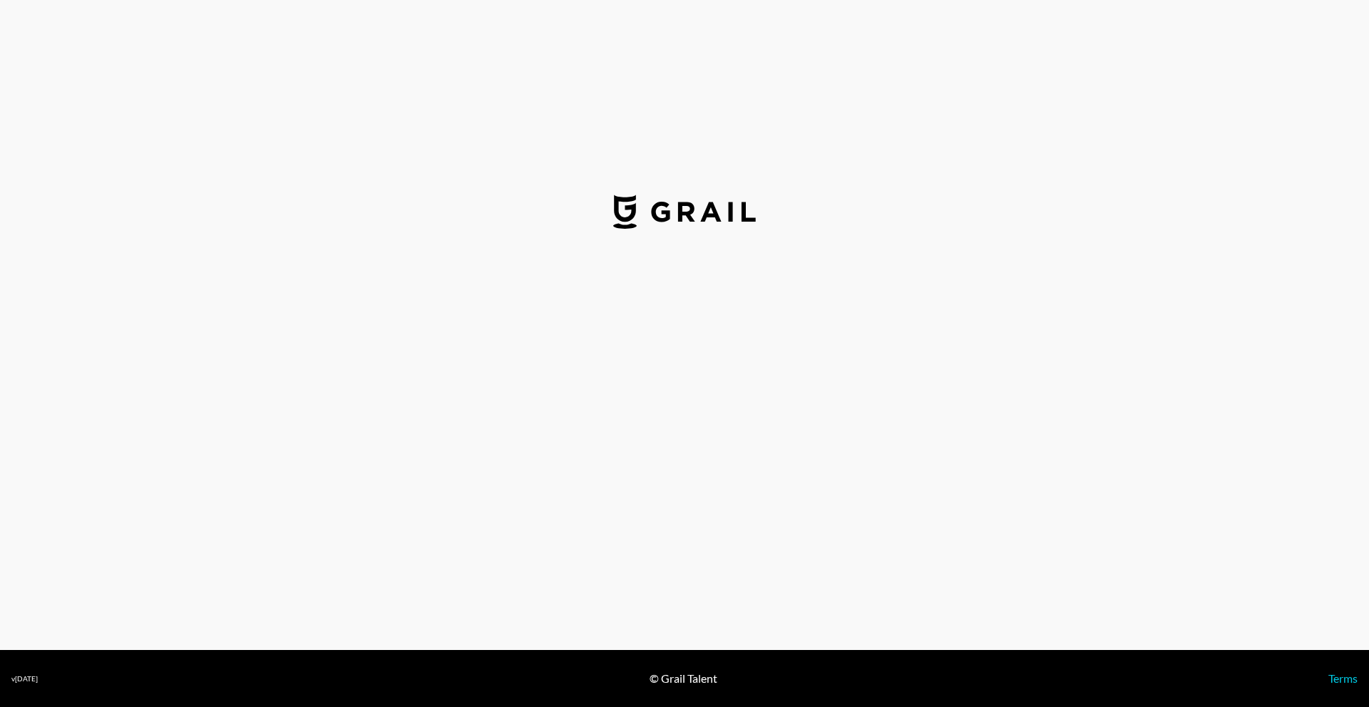
select select "USD"
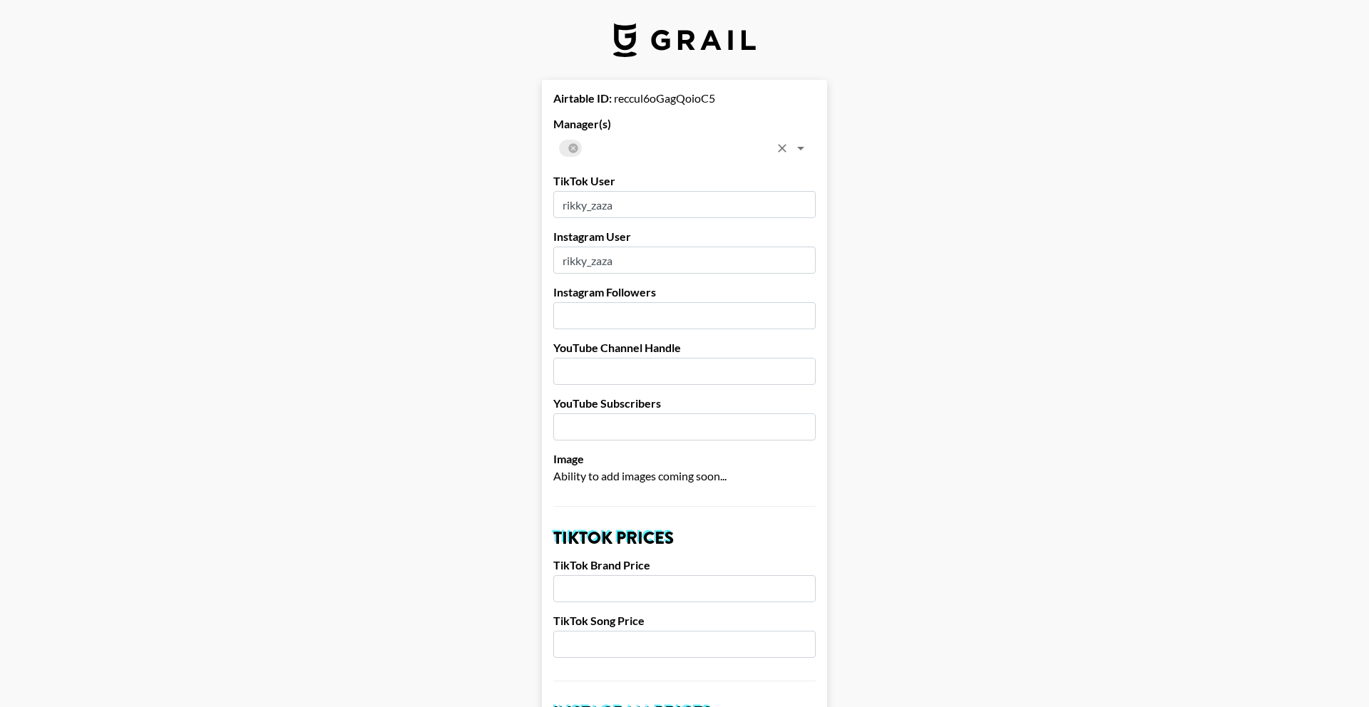
drag, startPoint x: 575, startPoint y: 148, endPoint x: 585, endPoint y: 148, distance: 10.0
click at [575, 148] on icon at bounding box center [572, 147] width 9 height 9
click at [593, 148] on input "text" at bounding box center [673, 148] width 230 height 20
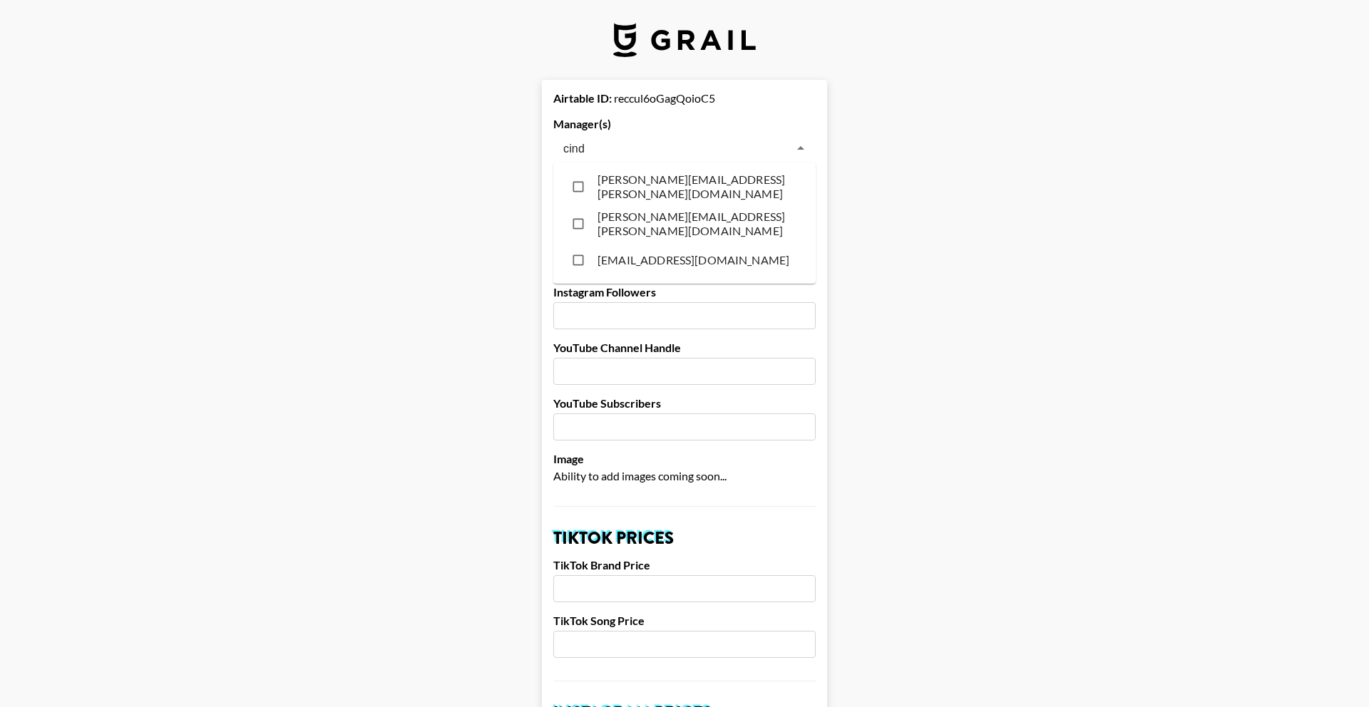
type input "[PERSON_NAME]"
click at [694, 221] on li "[PERSON_NAME][EMAIL_ADDRESS][PERSON_NAME][DOMAIN_NAME]" at bounding box center [684, 223] width 262 height 37
checkbox input "true"
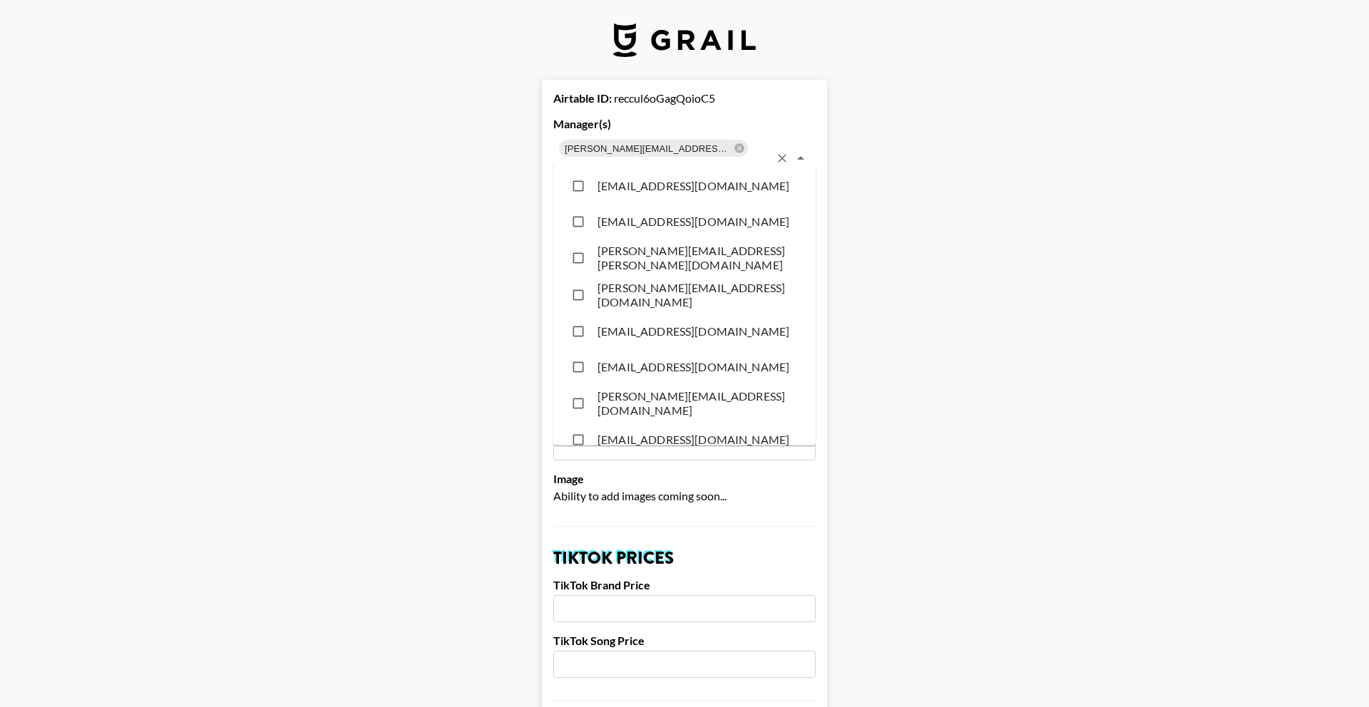
scroll to position [2432, 0]
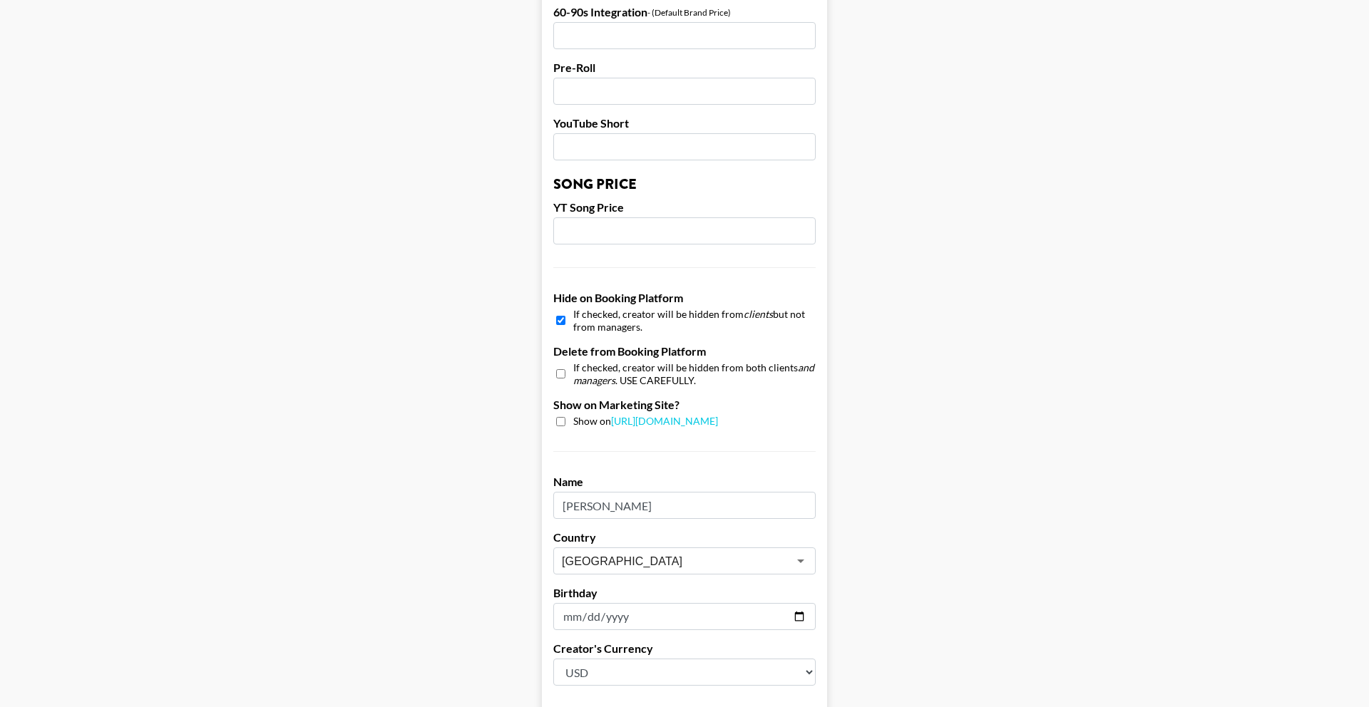
scroll to position [1227, 0]
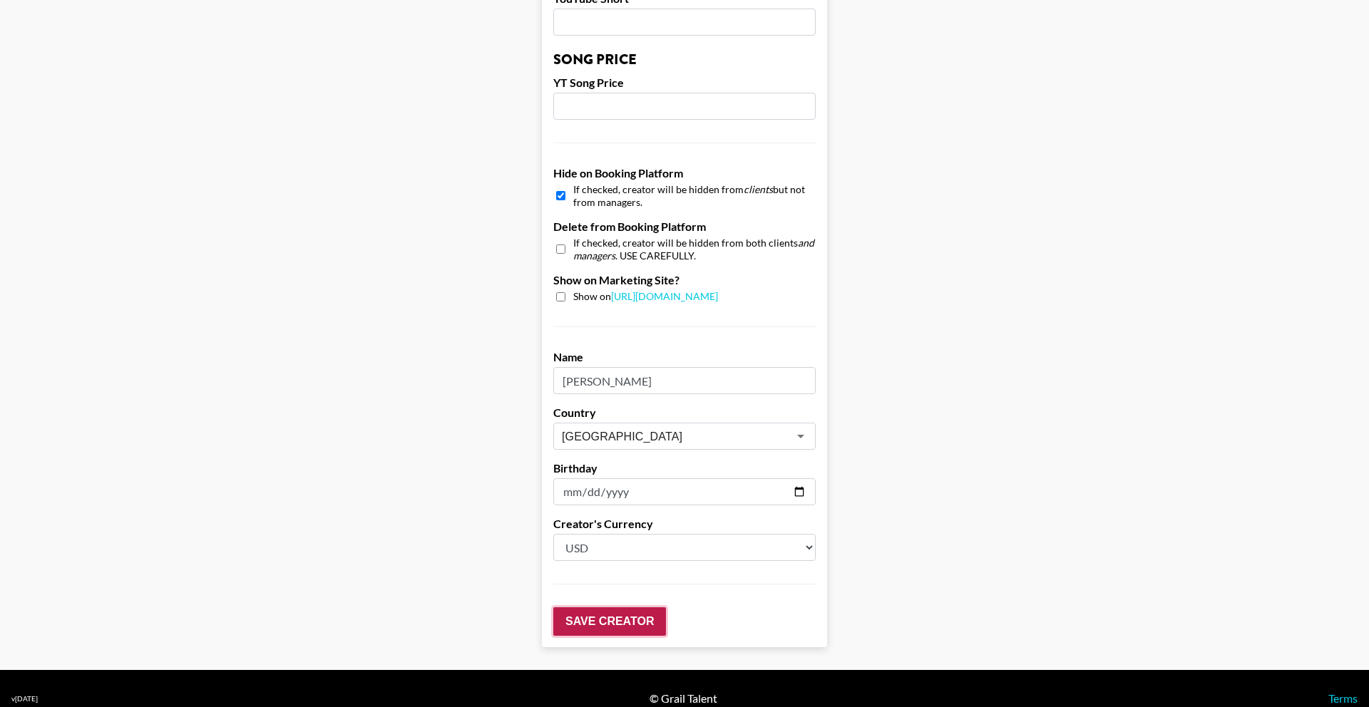
click at [642, 608] on input "Save Creator" at bounding box center [609, 622] width 113 height 29
click at [560, 185] on input "checkbox" at bounding box center [560, 195] width 9 height 21
checkbox input "false"
click at [620, 612] on input "Save Creator" at bounding box center [609, 622] width 113 height 29
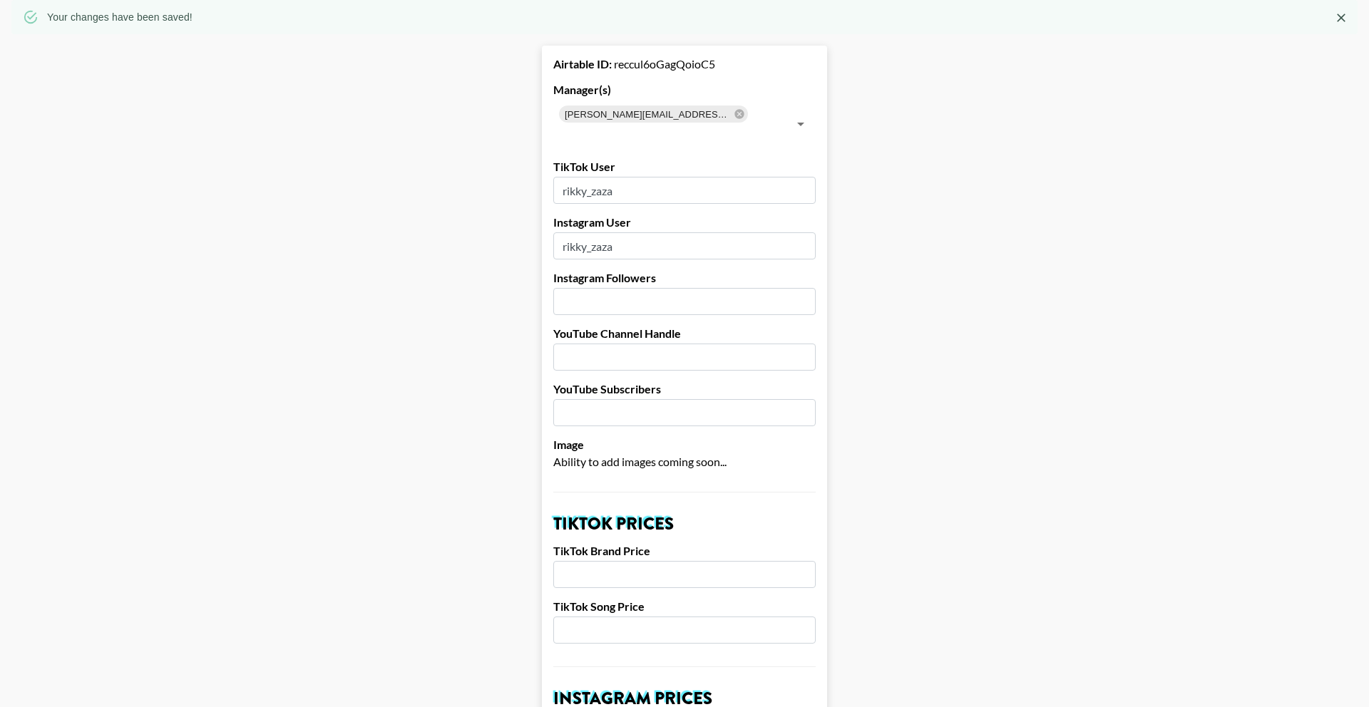
scroll to position [0, 0]
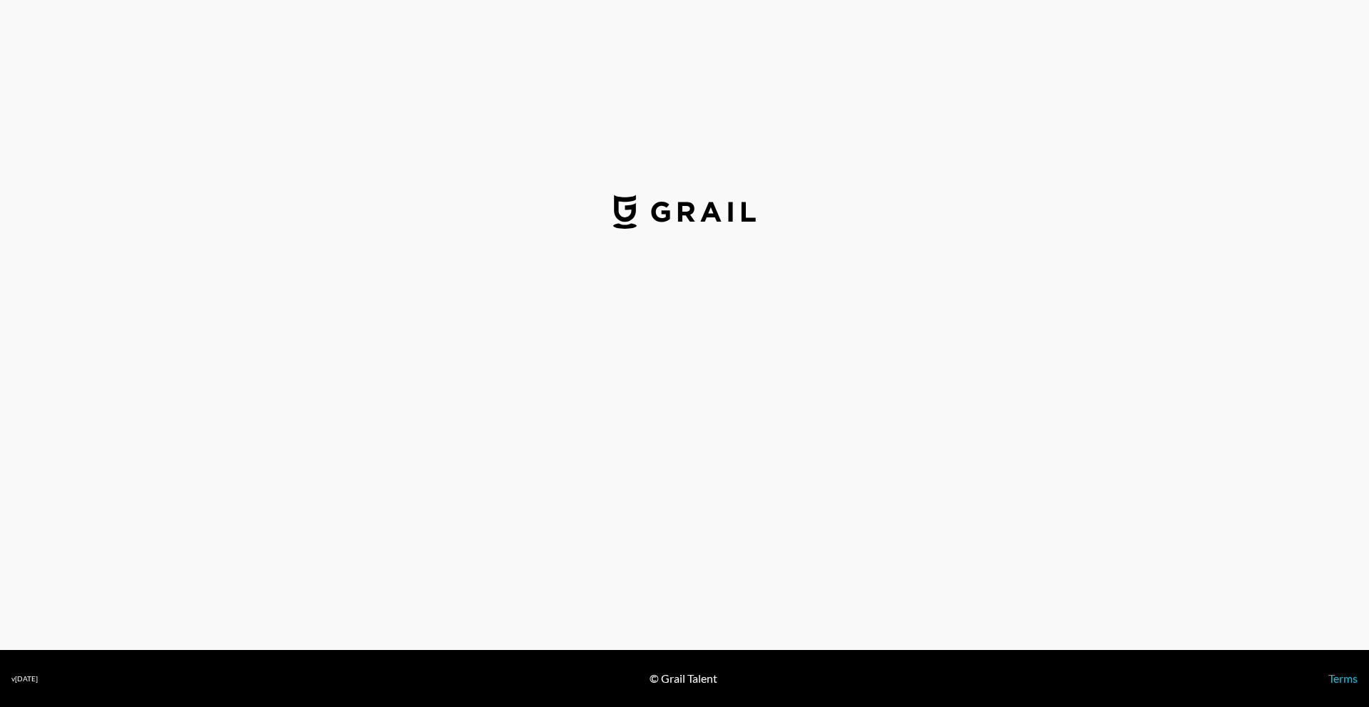
select select "USD"
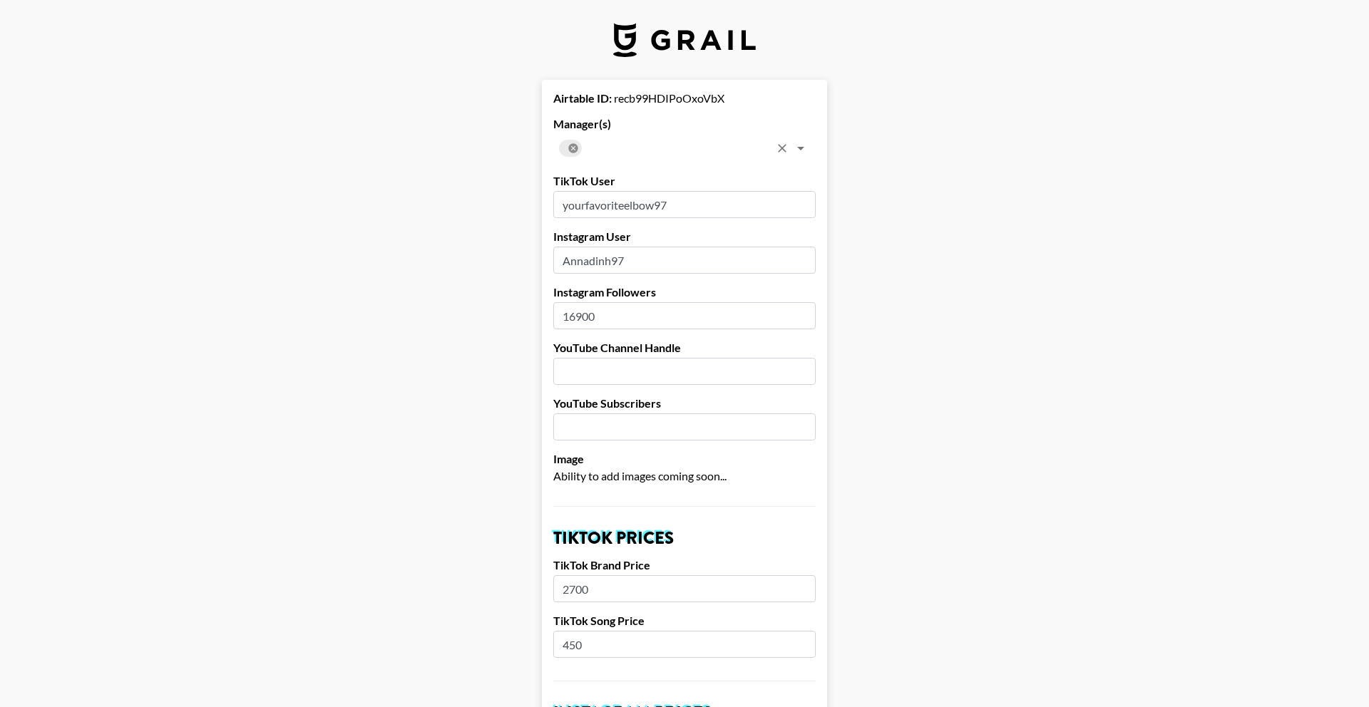
click at [575, 153] on icon at bounding box center [573, 148] width 11 height 11
click at [615, 155] on input "text" at bounding box center [673, 148] width 230 height 20
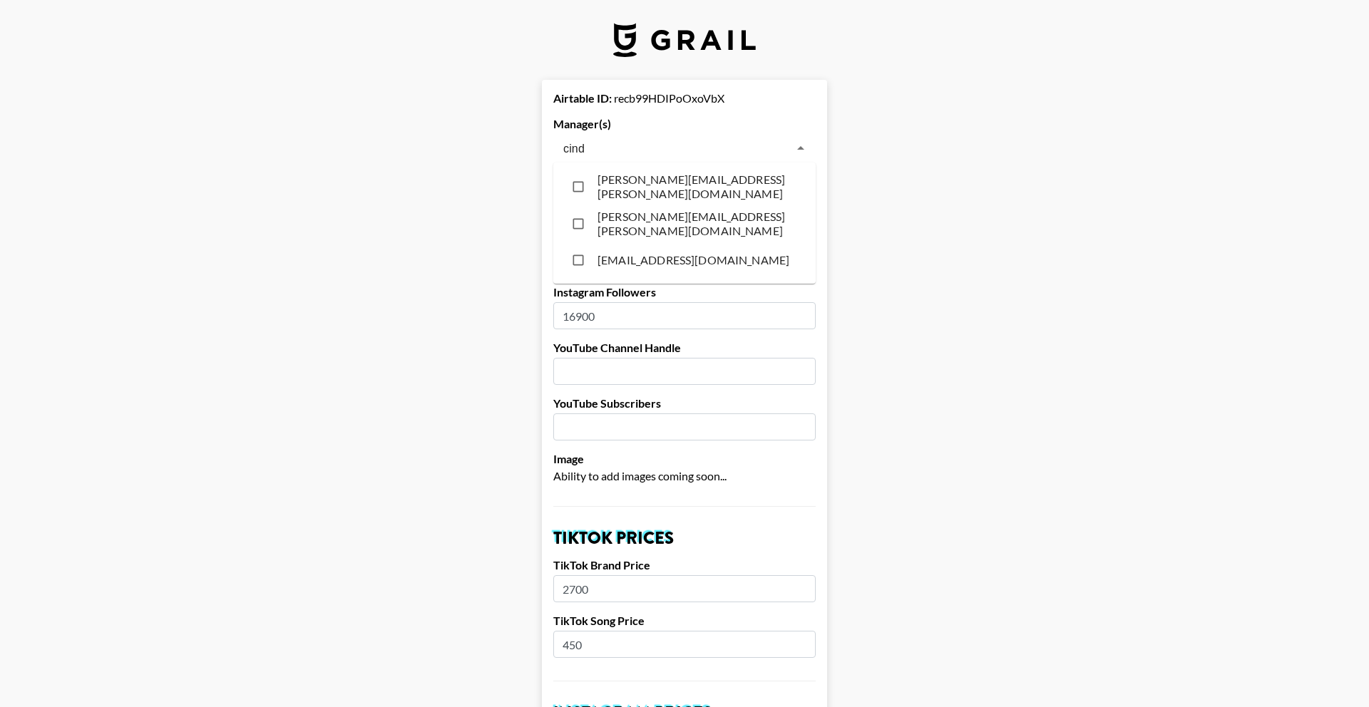
type input "[PERSON_NAME]"
click at [678, 217] on li "[PERSON_NAME][EMAIL_ADDRESS][PERSON_NAME][DOMAIN_NAME]" at bounding box center [684, 223] width 262 height 37
checkbox input "true"
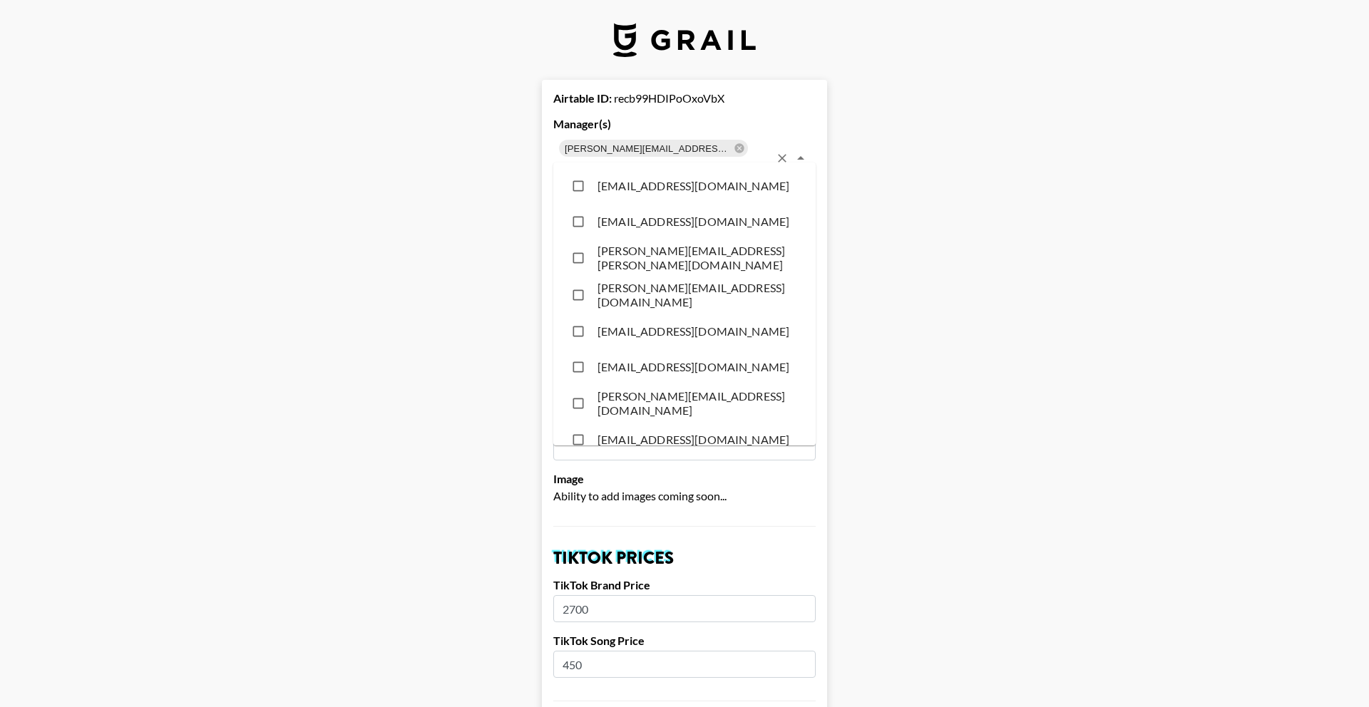
scroll to position [2432, 0]
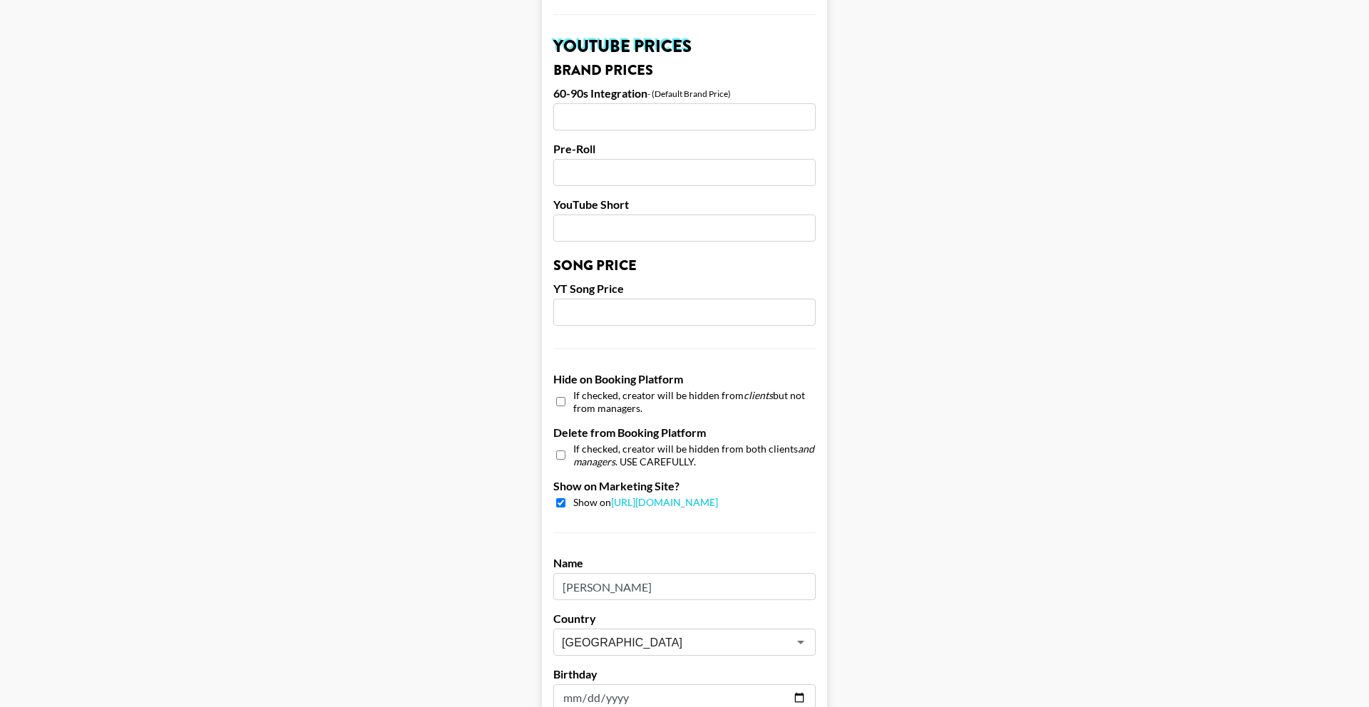
scroll to position [1227, 0]
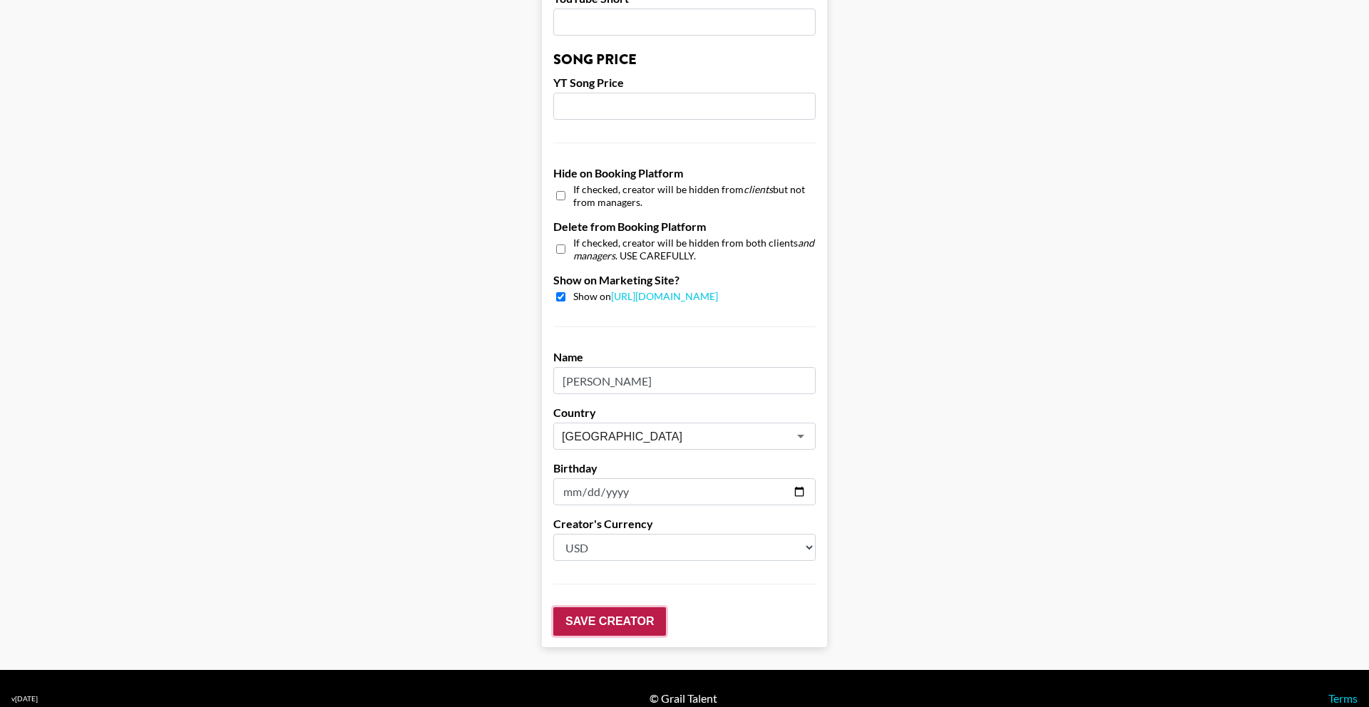
click at [647, 608] on input "Save Creator" at bounding box center [609, 622] width 113 height 29
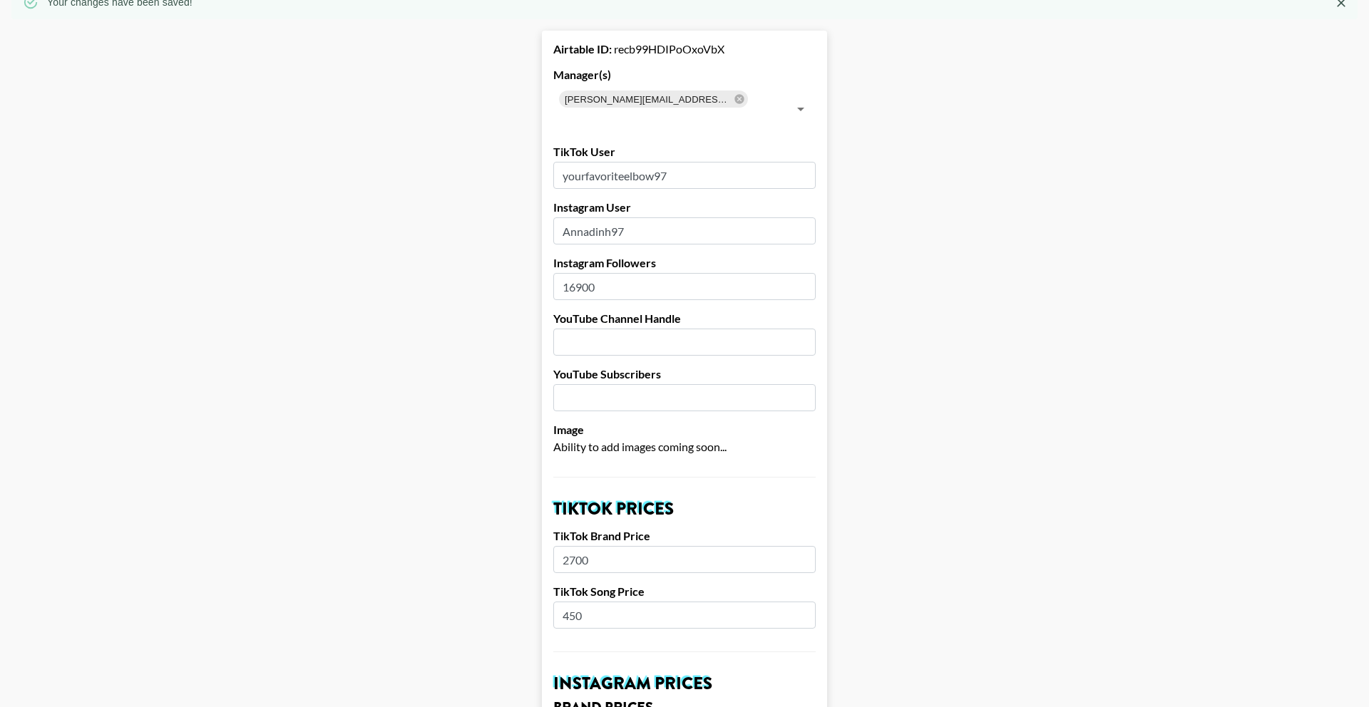
scroll to position [0, 0]
